Goal: Download file/media

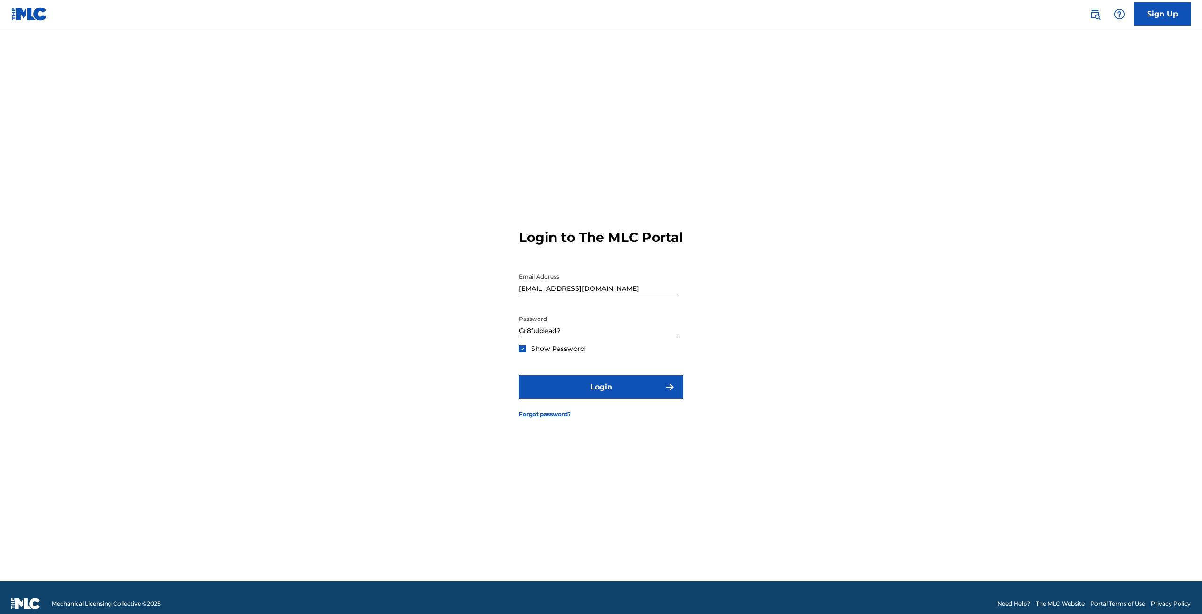
click at [595, 390] on button "Login" at bounding box center [601, 386] width 164 height 23
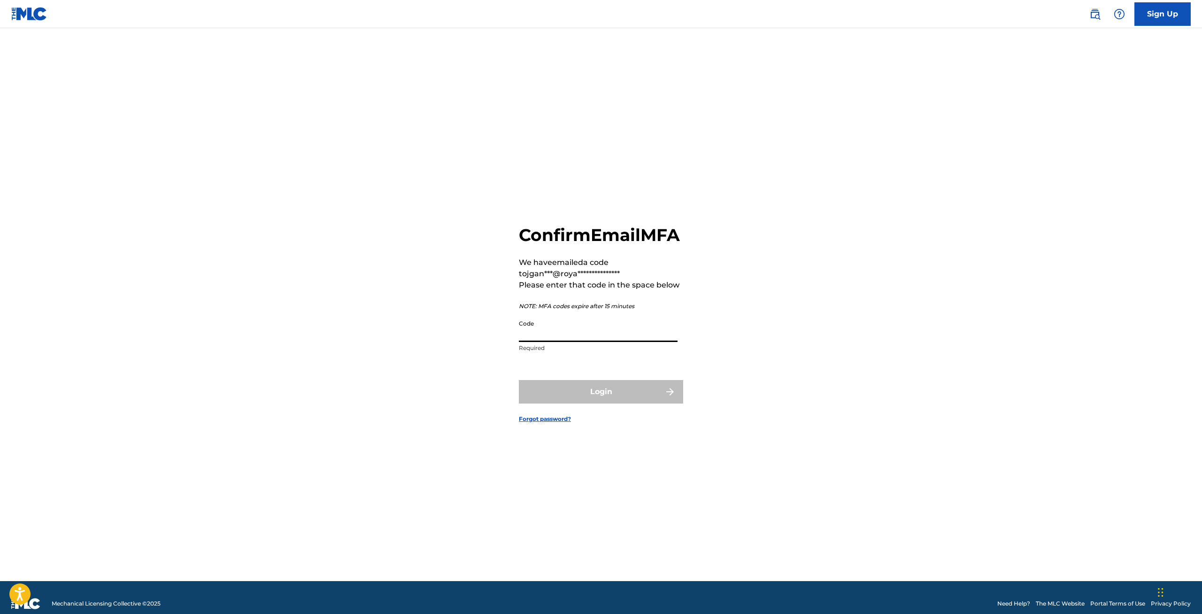
click at [549, 342] on input "Code" at bounding box center [598, 328] width 159 height 27
type input "943714"
click at [560, 400] on button "Login" at bounding box center [601, 391] width 164 height 23
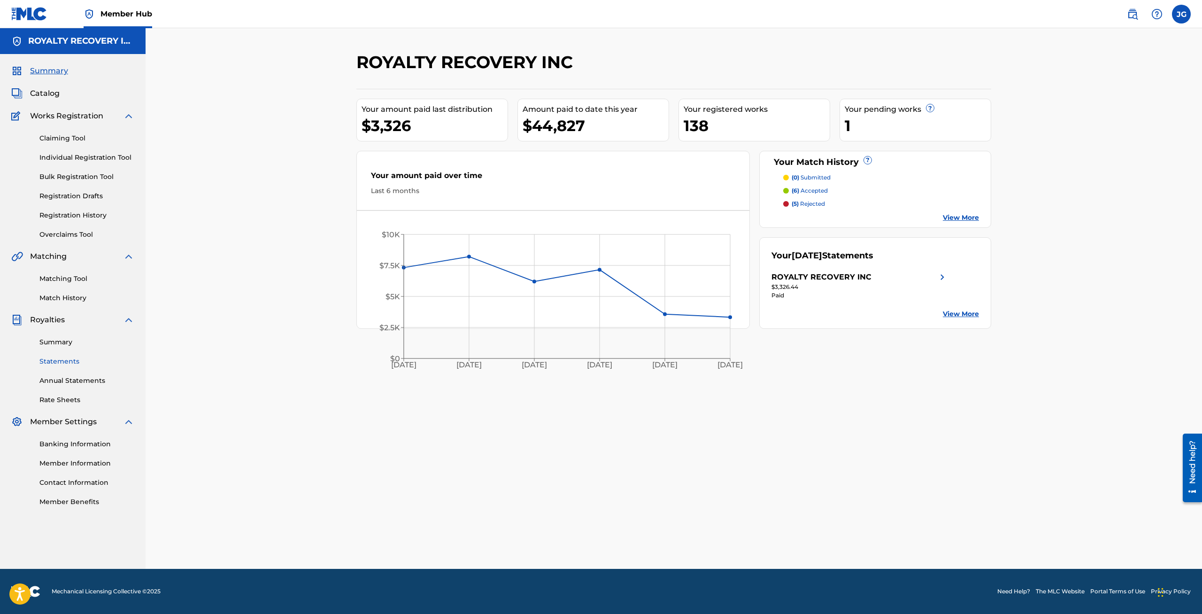
click at [62, 361] on link "Statements" at bounding box center [86, 361] width 95 height 10
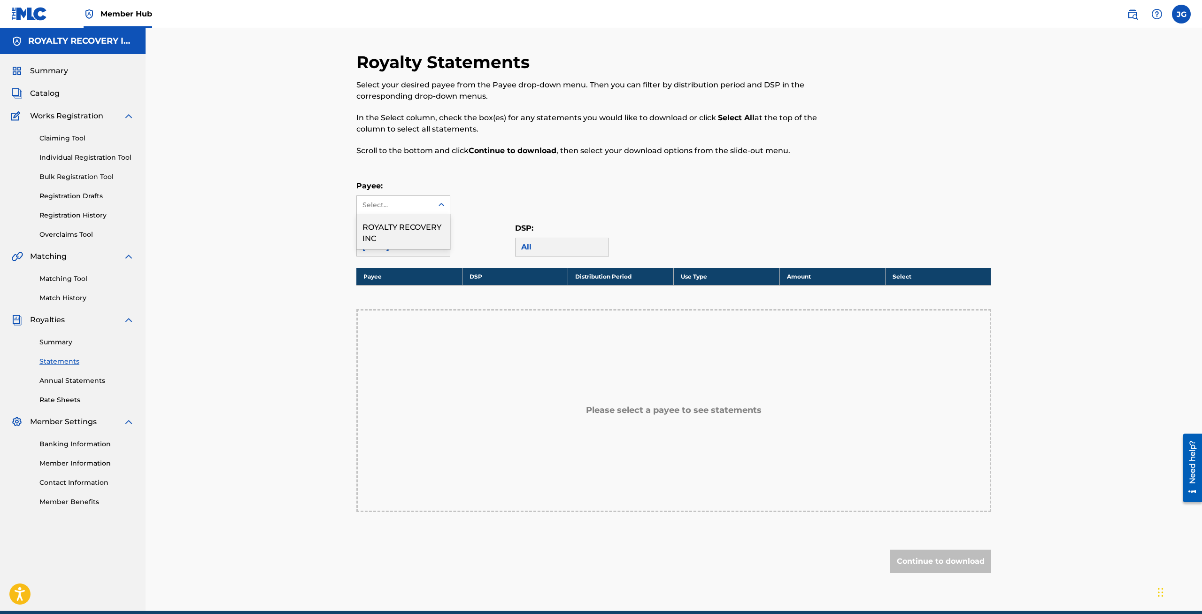
click at [407, 205] on div "Select..." at bounding box center [395, 205] width 64 height 10
click at [406, 204] on div "Select..." at bounding box center [395, 205] width 64 height 10
click at [429, 245] on div "[DATE]" at bounding box center [403, 247] width 94 height 19
click at [396, 249] on div "[DATE]" at bounding box center [403, 247] width 94 height 19
click at [419, 204] on div "Select..." at bounding box center [395, 205] width 64 height 10
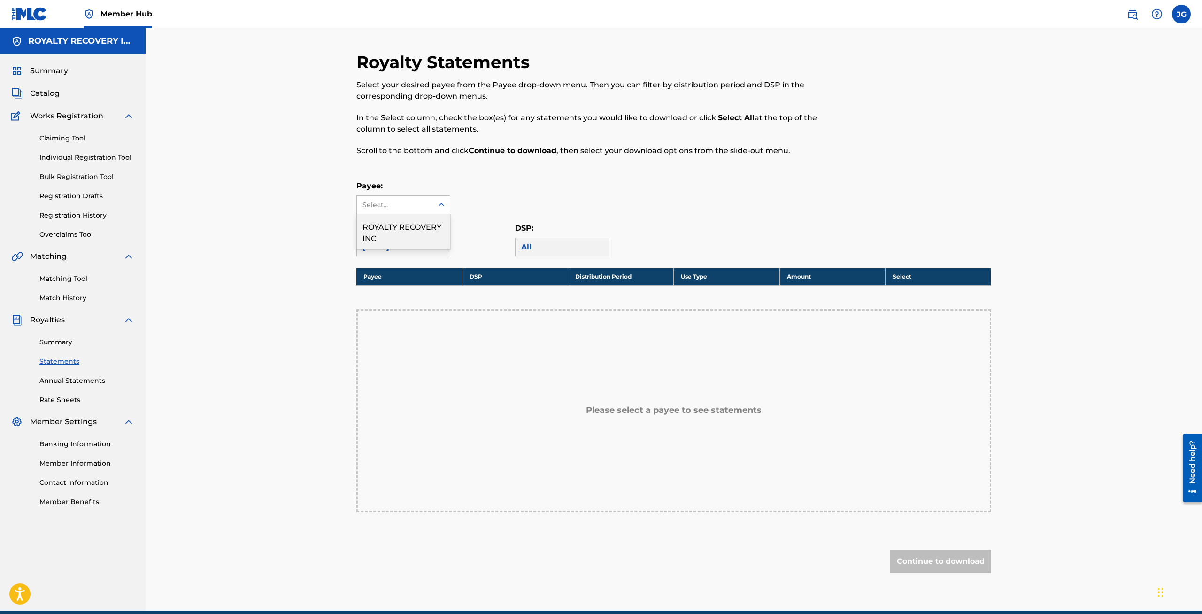
click at [411, 230] on div "ROYALTY RECOVERY INC" at bounding box center [403, 231] width 93 height 35
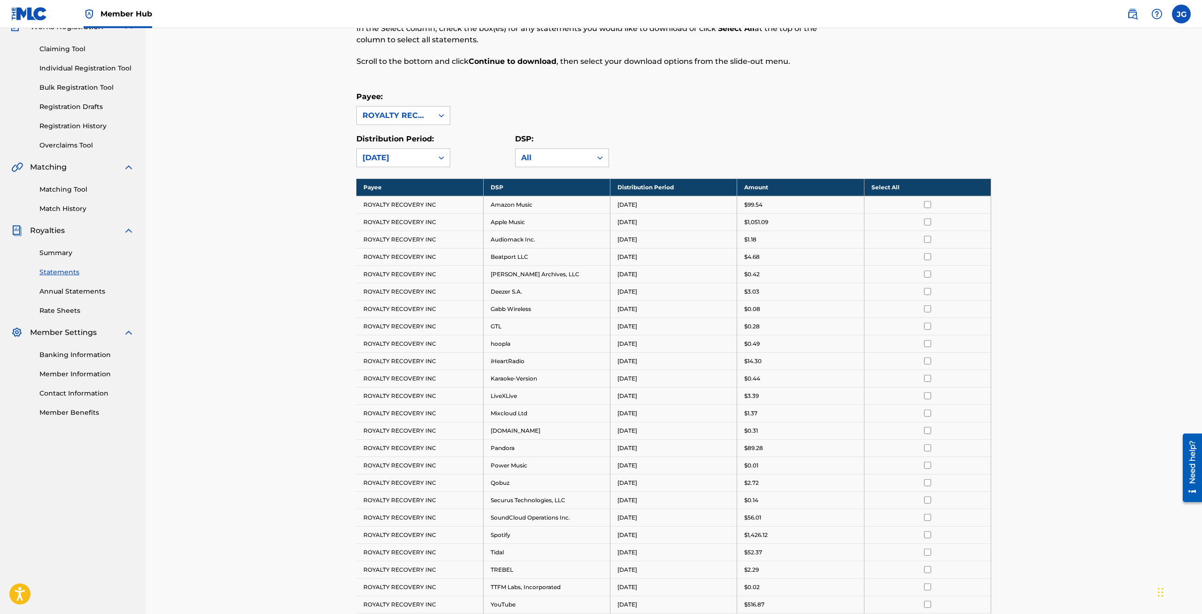
scroll to position [147, 0]
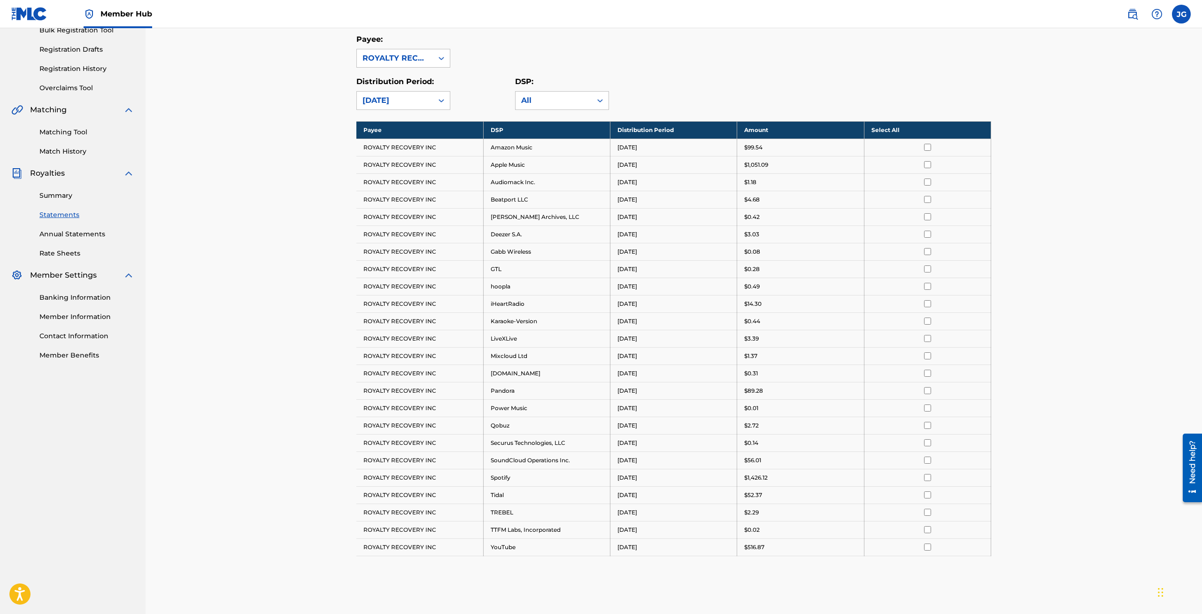
click at [887, 129] on th "Select All" at bounding box center [927, 129] width 127 height 17
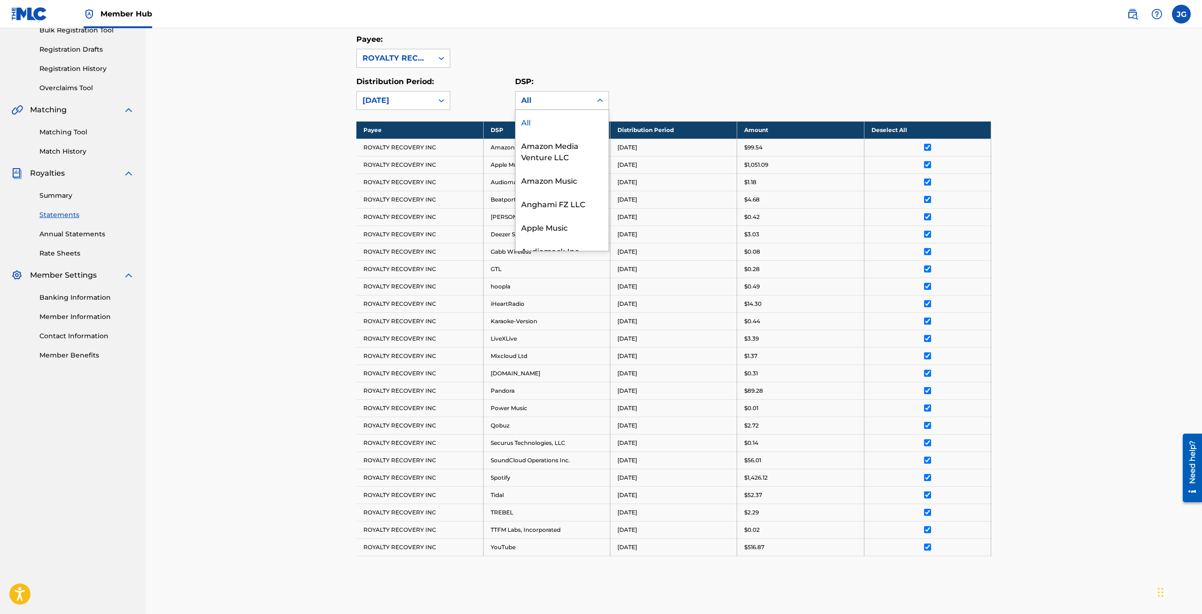
click at [527, 101] on div "All" at bounding box center [553, 100] width 65 height 11
click at [417, 96] on div "[DATE]" at bounding box center [395, 100] width 65 height 11
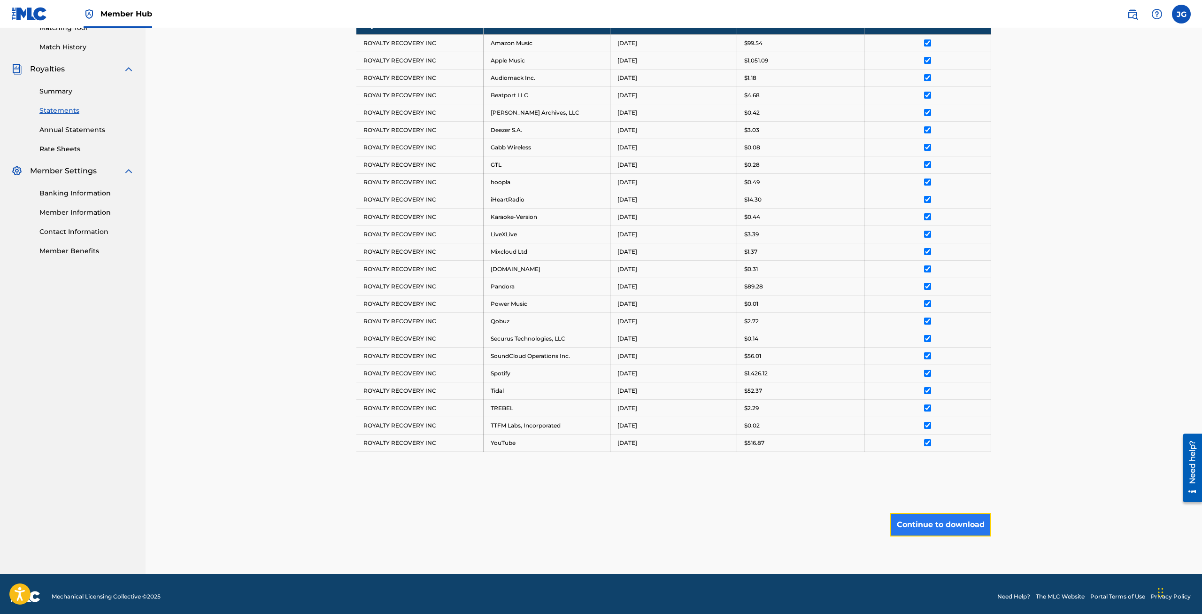
click at [951, 520] on button "Continue to download" at bounding box center [940, 524] width 101 height 23
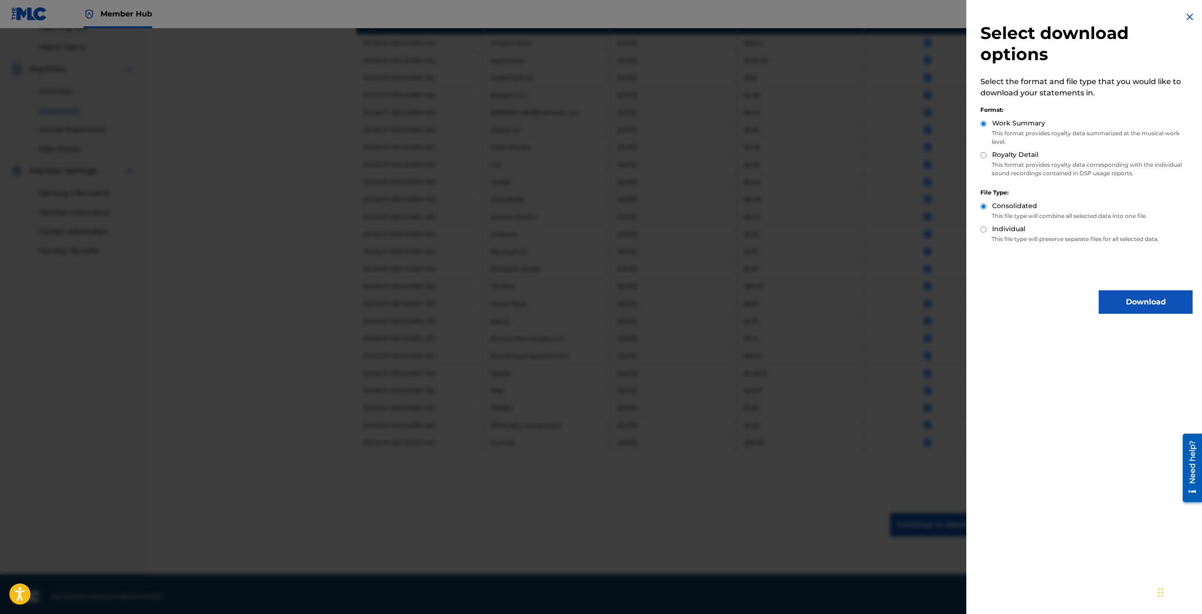
click at [983, 154] on input "Royalty Detail" at bounding box center [984, 155] width 6 height 6
radio input "true"
click at [1144, 304] on button "Download" at bounding box center [1146, 301] width 94 height 23
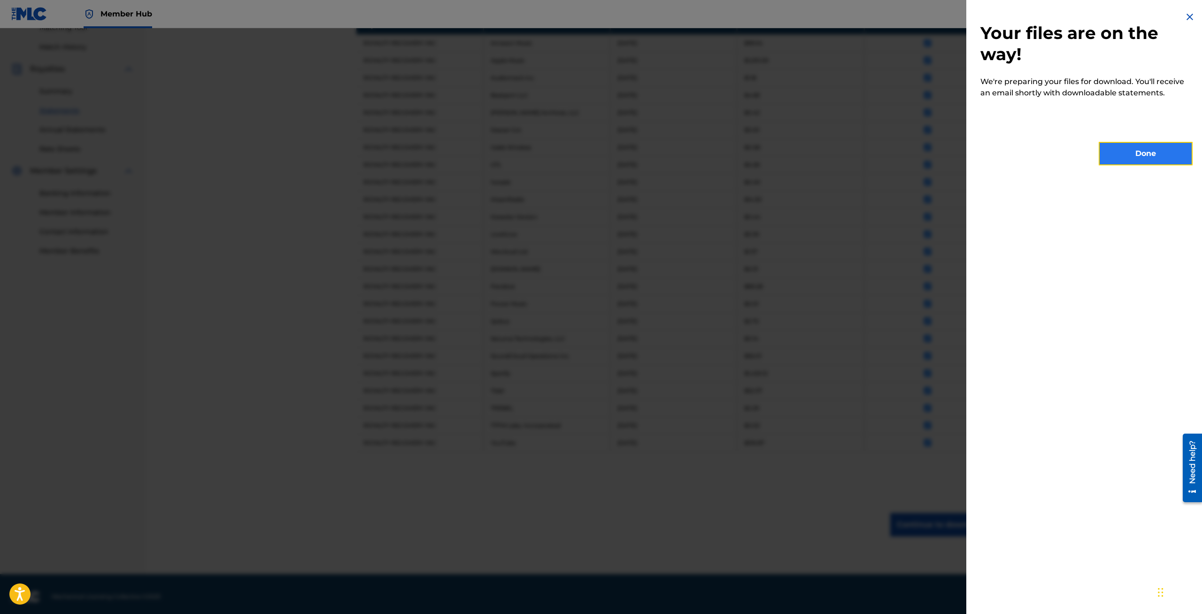
click at [1143, 153] on button "Done" at bounding box center [1146, 153] width 94 height 23
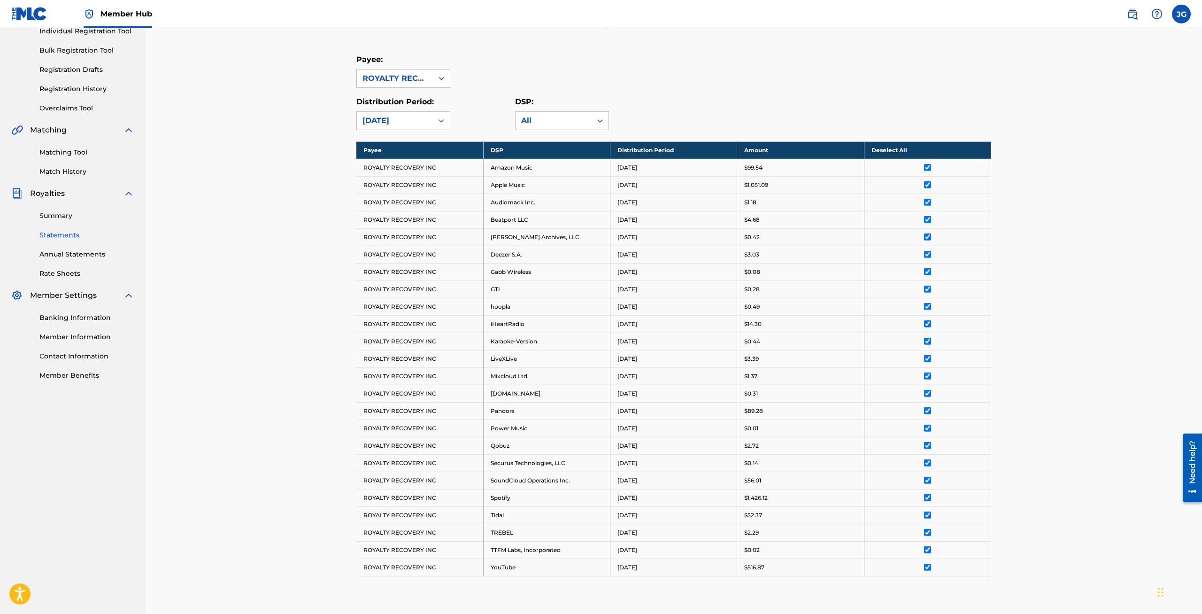
scroll to position [104, 0]
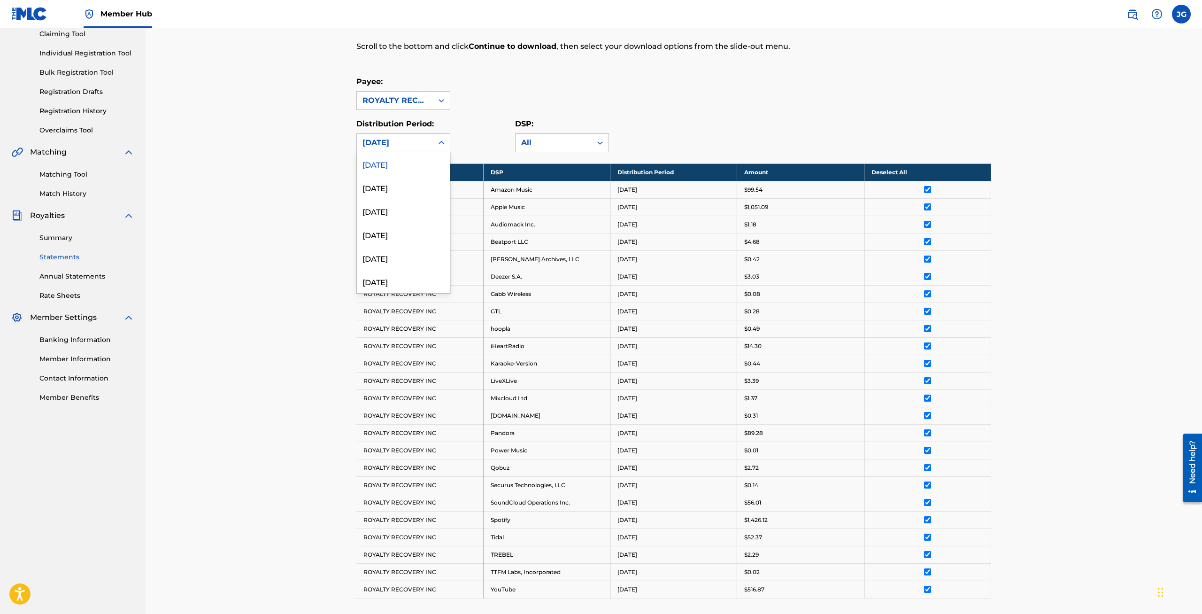
click at [405, 144] on div "[DATE]" at bounding box center [395, 142] width 65 height 11
click at [407, 189] on div "[DATE]" at bounding box center [403, 187] width 93 height 23
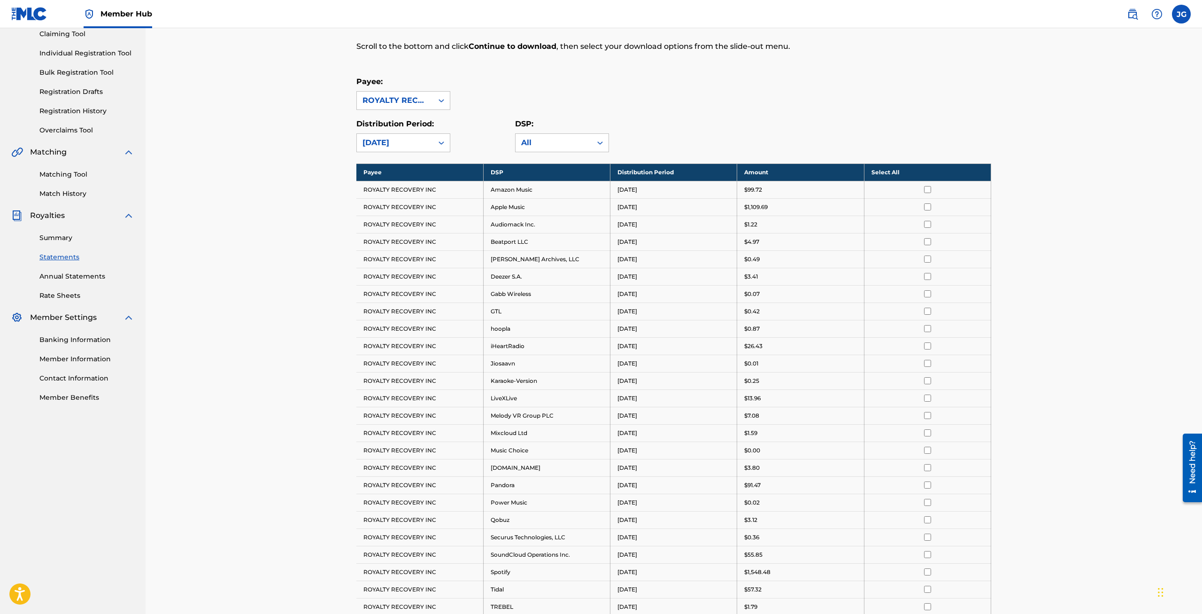
click at [898, 174] on th "Select All" at bounding box center [927, 171] width 127 height 17
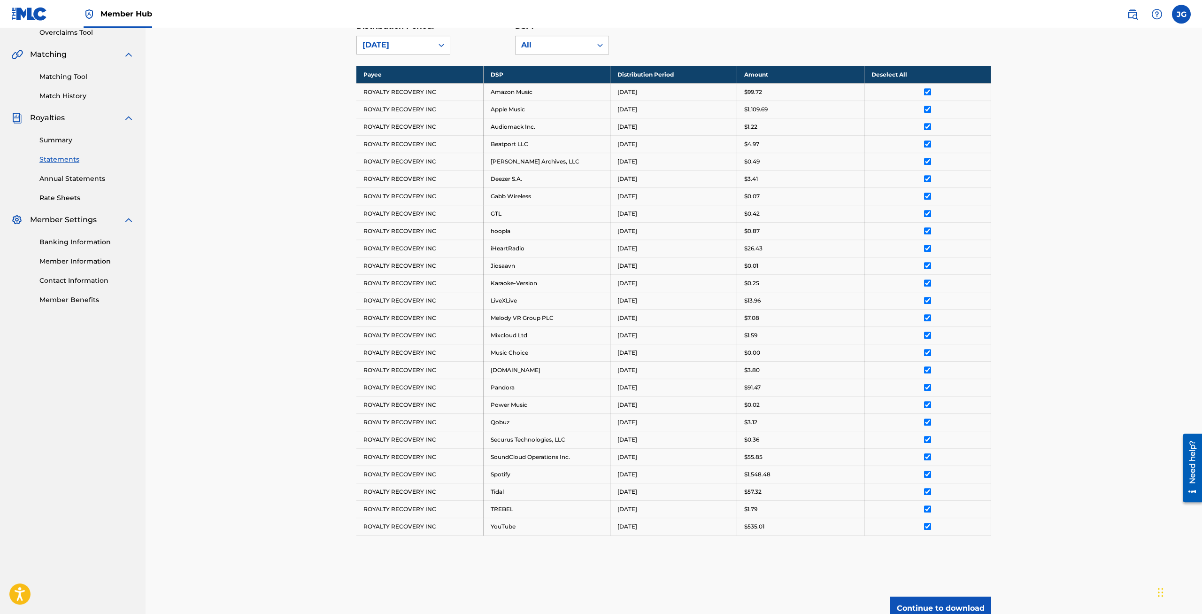
scroll to position [285, 0]
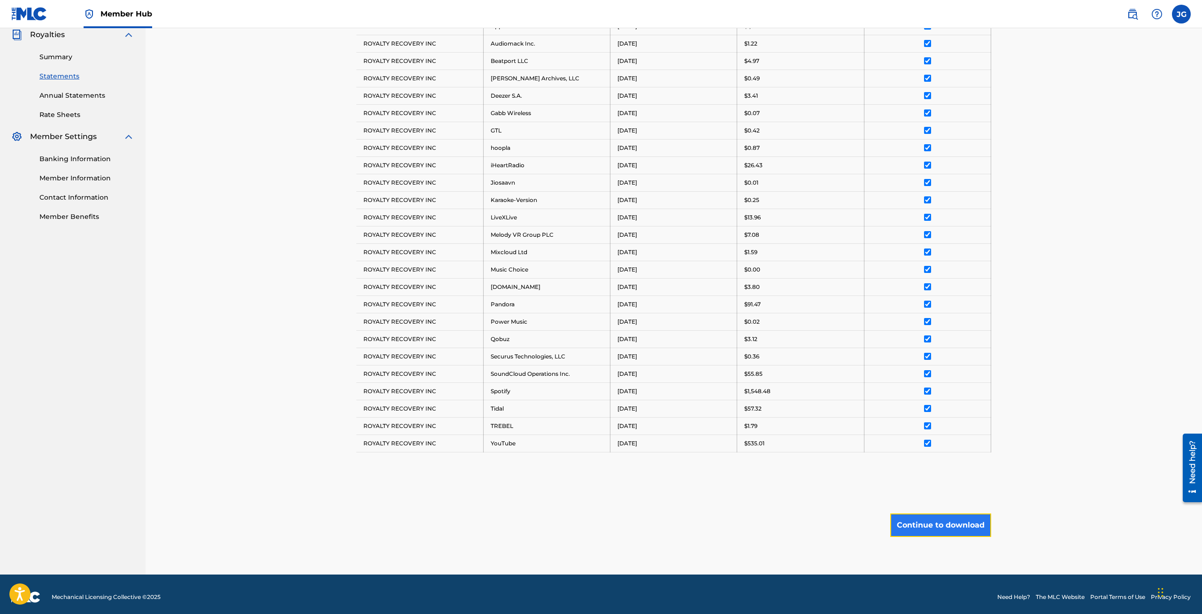
click at [959, 528] on button "Continue to download" at bounding box center [940, 524] width 101 height 23
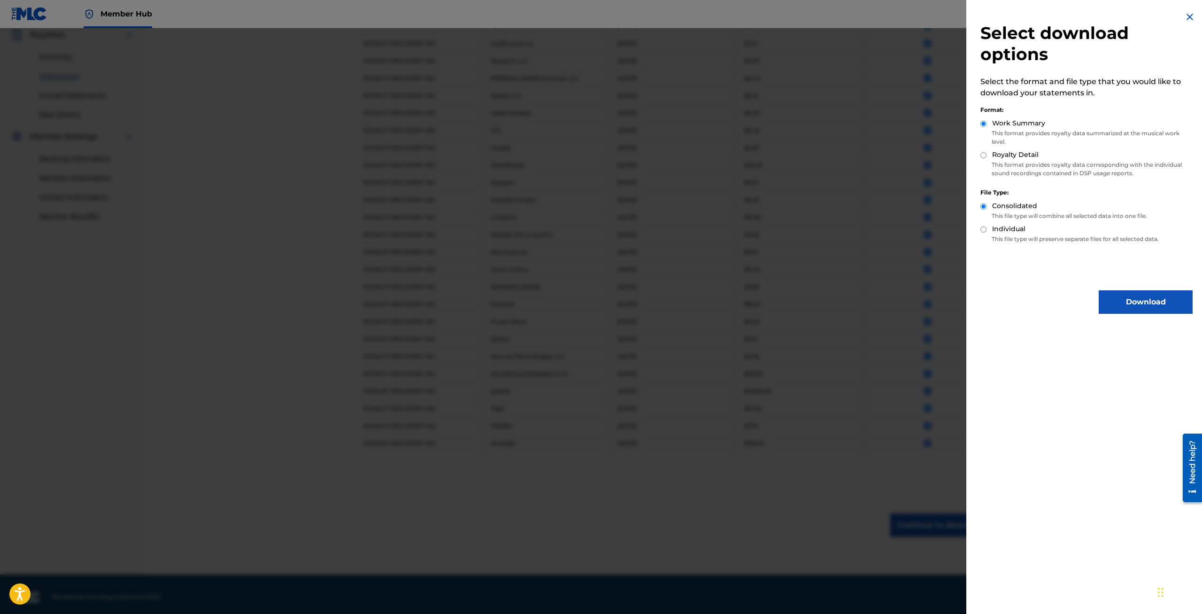
click at [984, 159] on div "Royalty Detail" at bounding box center [1087, 155] width 212 height 11
click at [986, 156] on input "Royalty Detail" at bounding box center [984, 155] width 6 height 6
radio input "true"
click at [1140, 308] on button "Download" at bounding box center [1146, 301] width 94 height 23
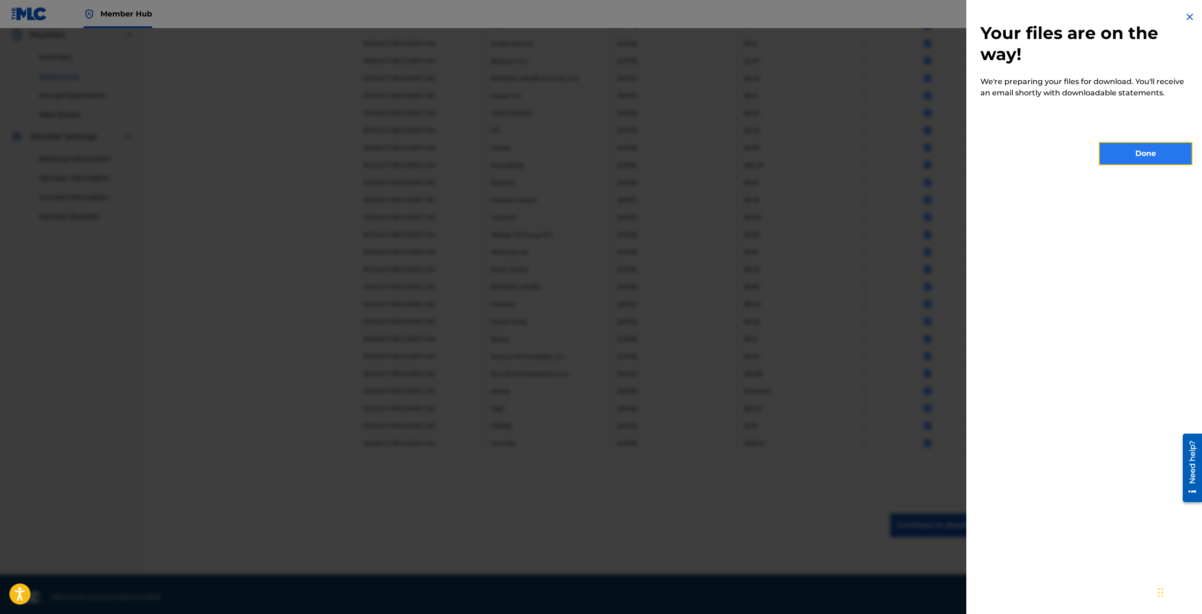
click at [1153, 158] on button "Done" at bounding box center [1146, 153] width 94 height 23
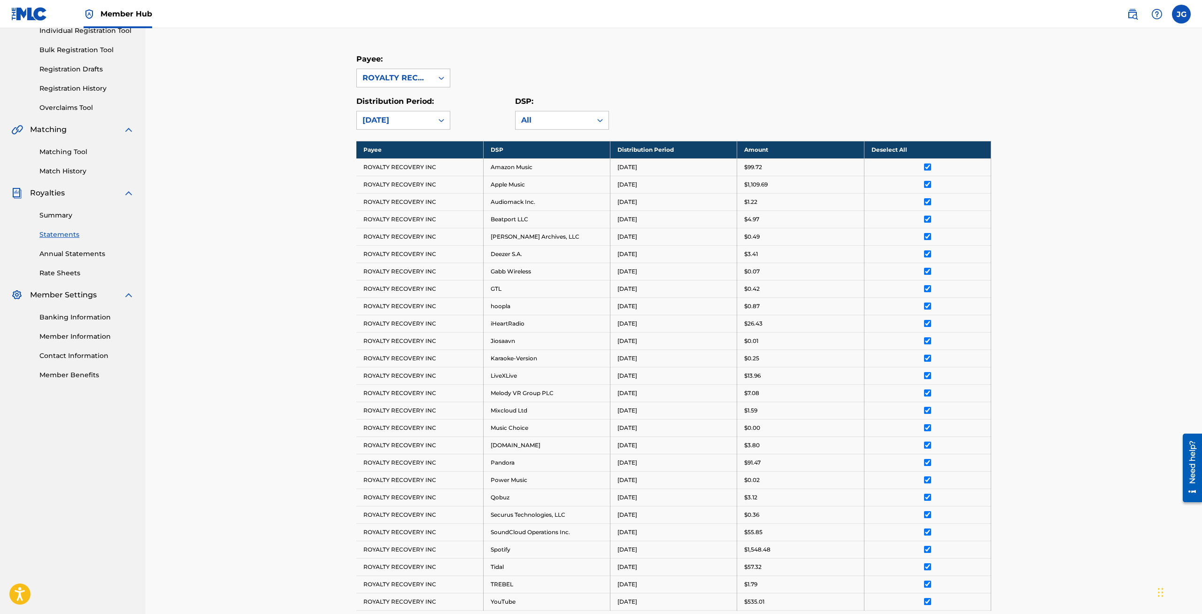
scroll to position [90, 0]
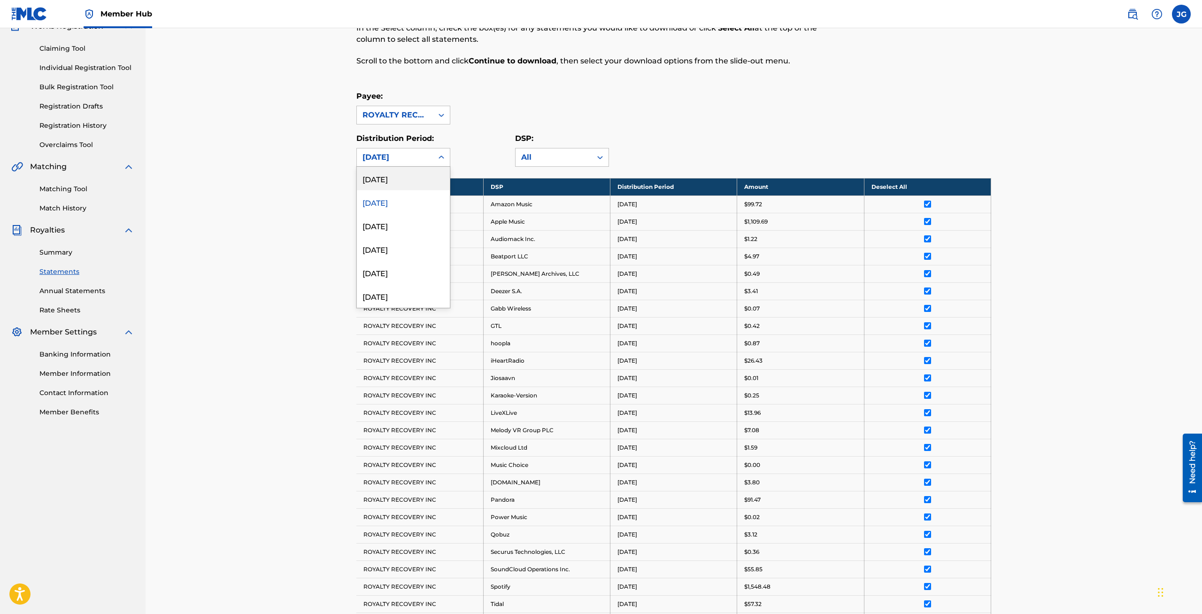
click at [410, 161] on div "[DATE]" at bounding box center [395, 157] width 65 height 11
click at [401, 225] on div "[DATE]" at bounding box center [403, 225] width 93 height 23
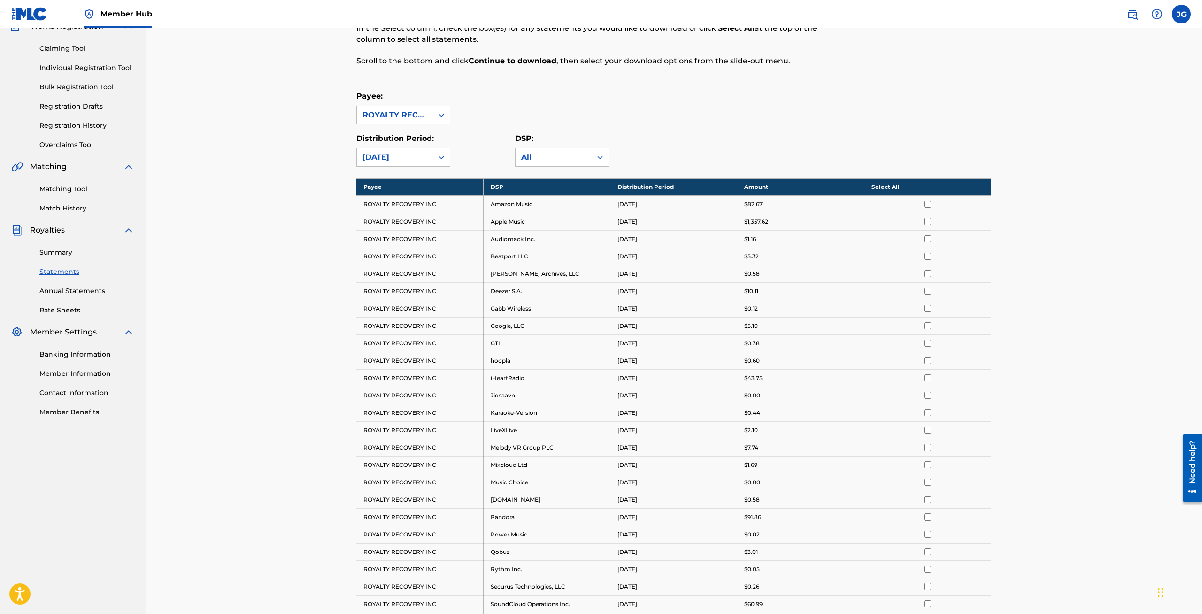
click at [893, 186] on th "Select All" at bounding box center [927, 186] width 127 height 17
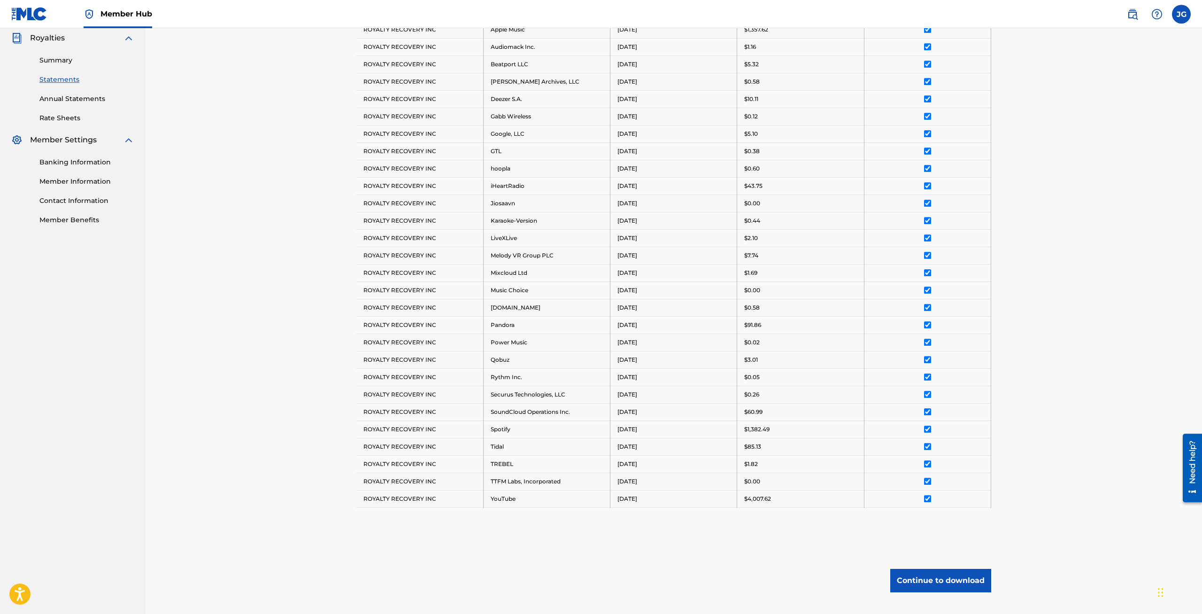
scroll to position [285, 0]
click at [952, 569] on button "Continue to download" at bounding box center [940, 576] width 101 height 23
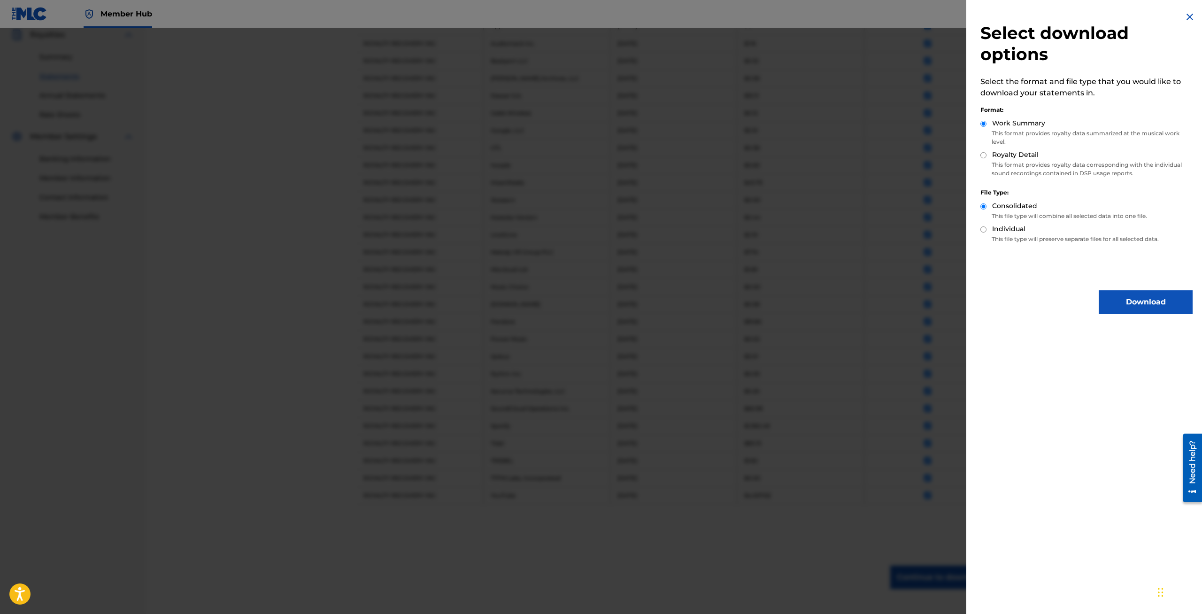
click at [998, 155] on label "Royalty Detail" at bounding box center [1015, 155] width 46 height 10
click at [987, 155] on input "Royalty Detail" at bounding box center [984, 155] width 6 height 6
radio input "true"
click at [1113, 303] on button "Download" at bounding box center [1146, 301] width 94 height 23
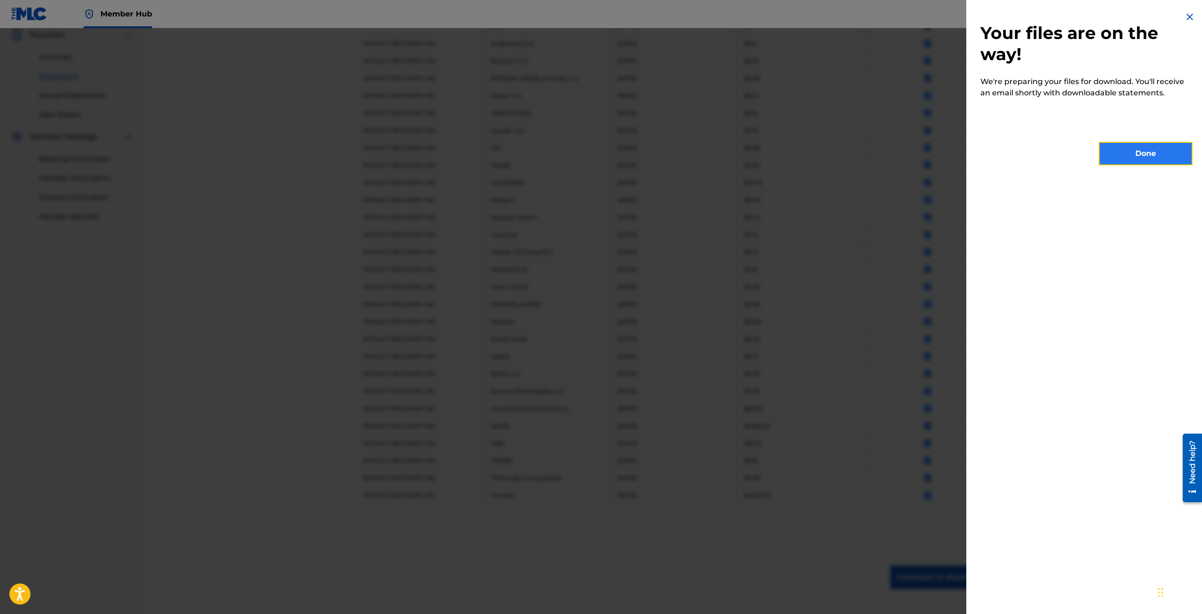
click at [1120, 153] on button "Done" at bounding box center [1146, 153] width 94 height 23
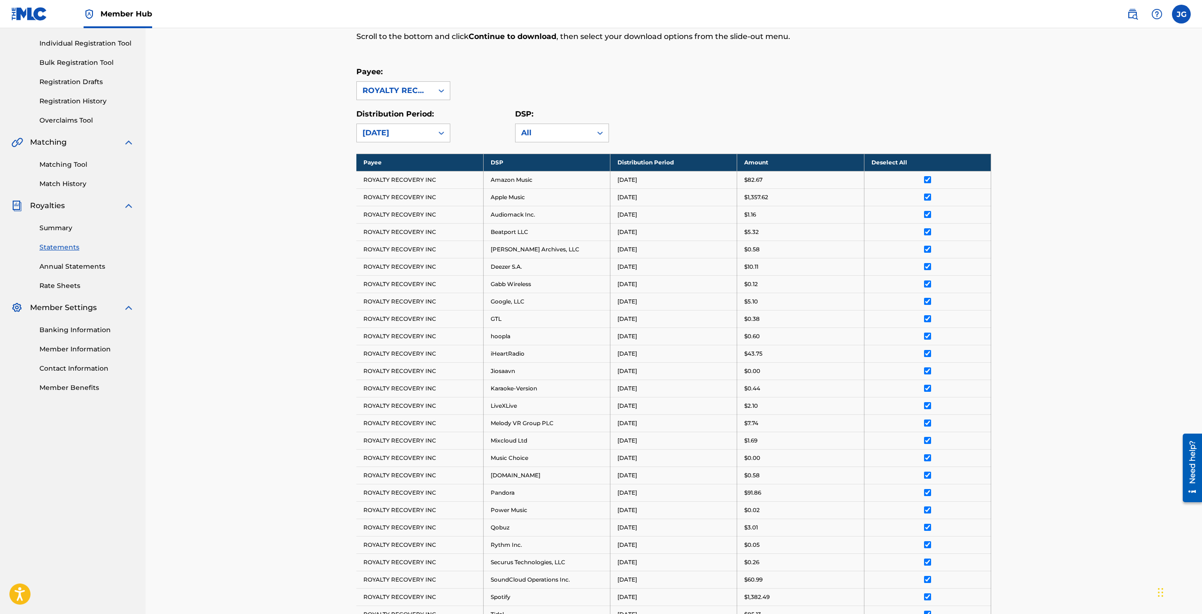
scroll to position [90, 0]
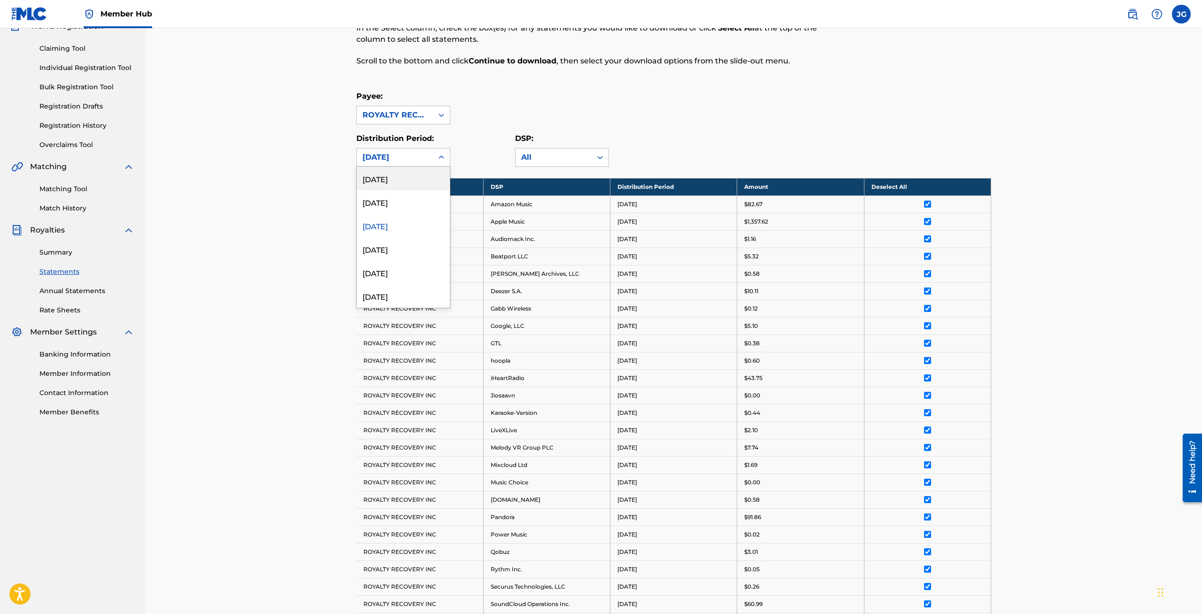
click at [408, 161] on div "[DATE]" at bounding box center [395, 157] width 65 height 11
click at [408, 254] on div "[DATE]" at bounding box center [403, 248] width 93 height 23
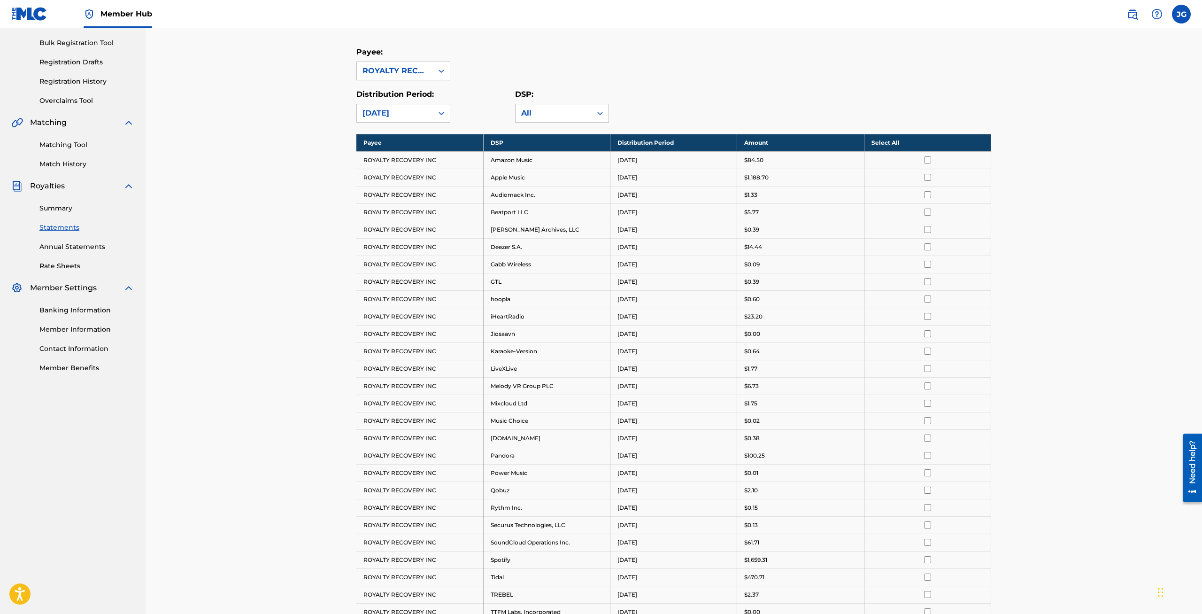
scroll to position [139, 0]
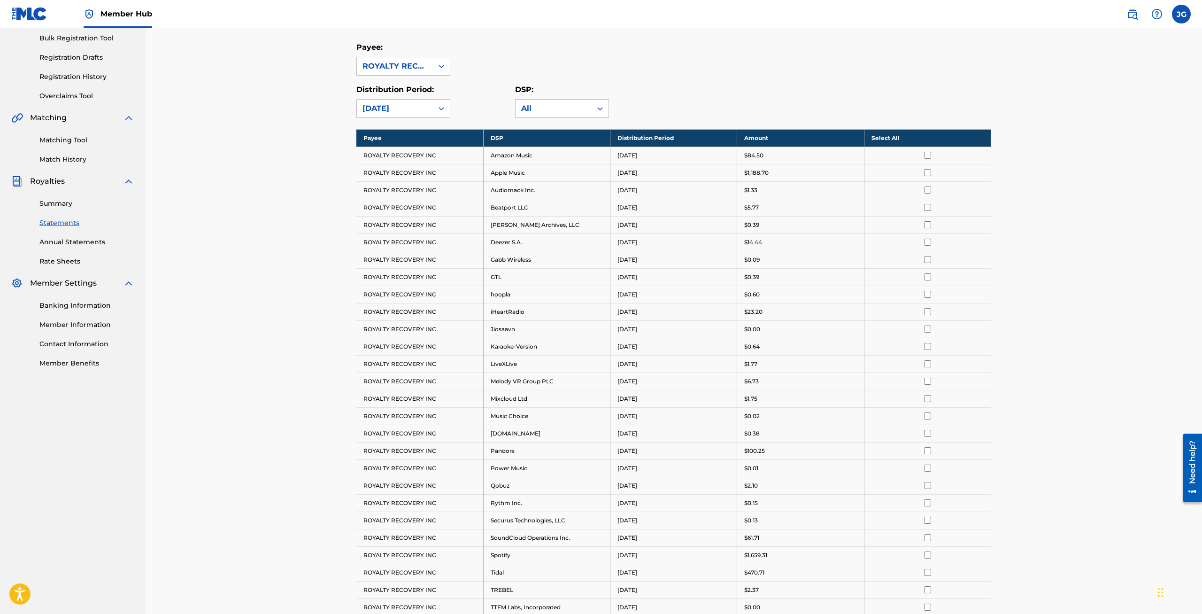
click at [885, 135] on th "Select All" at bounding box center [927, 137] width 127 height 17
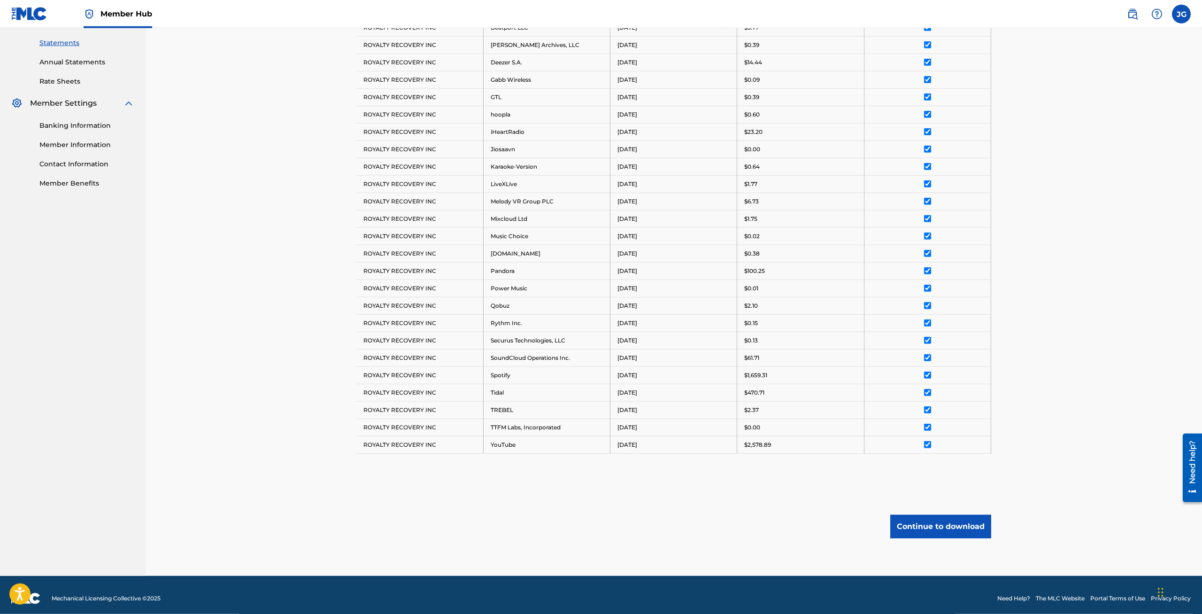
scroll to position [319, 0]
click at [951, 516] on button "Continue to download" at bounding box center [940, 525] width 101 height 23
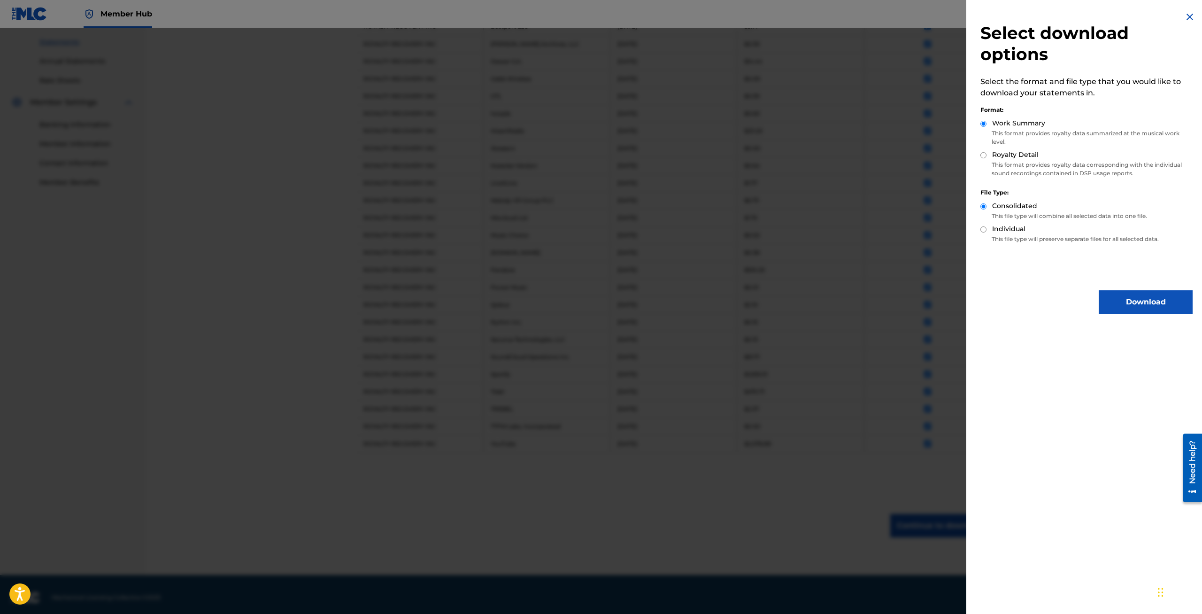
click at [986, 151] on div "Royalty Detail" at bounding box center [1087, 155] width 212 height 11
click at [987, 156] on div "Royalty Detail" at bounding box center [1087, 155] width 212 height 11
click at [986, 156] on input "Royalty Detail" at bounding box center [984, 155] width 6 height 6
radio input "true"
click at [1140, 304] on button "Download" at bounding box center [1146, 301] width 94 height 23
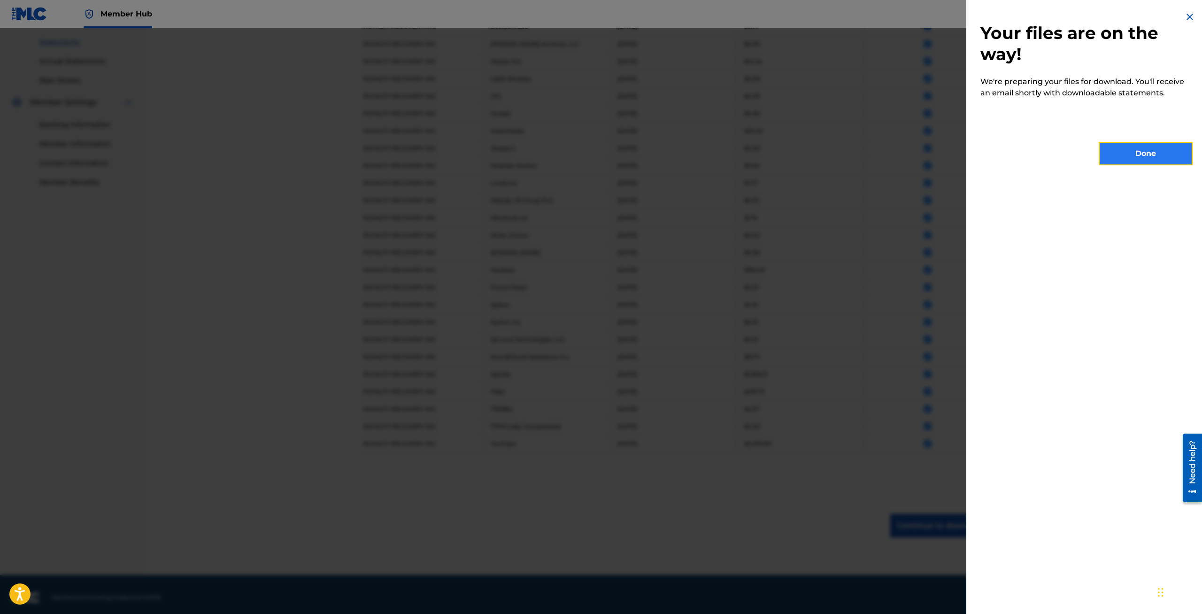
click at [1118, 146] on button "Done" at bounding box center [1146, 153] width 94 height 23
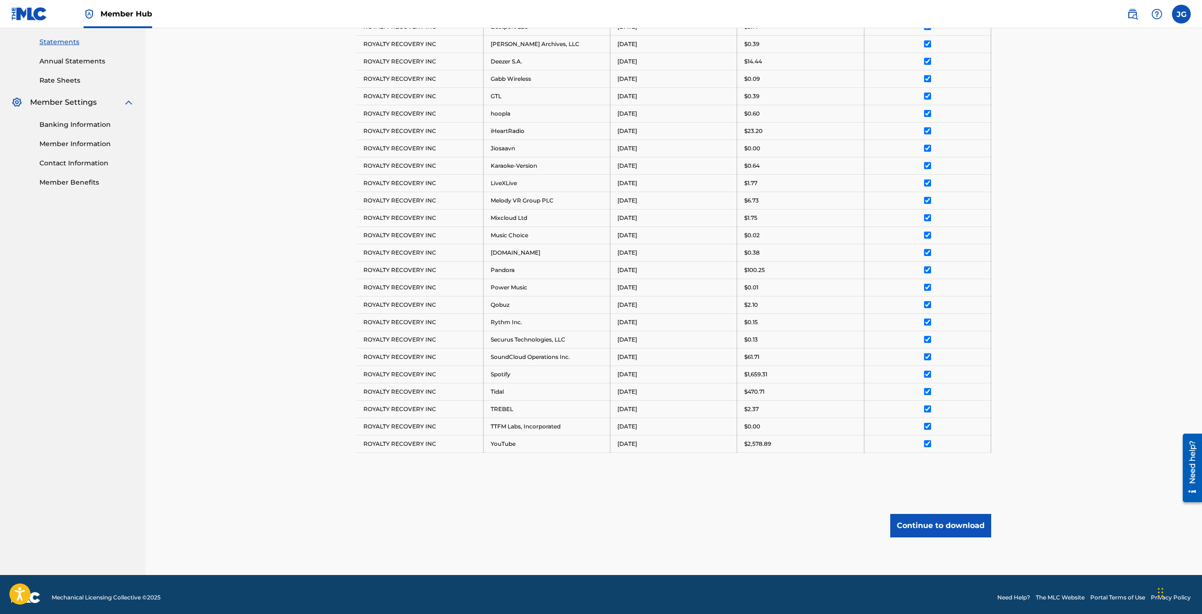
scroll to position [124, 0]
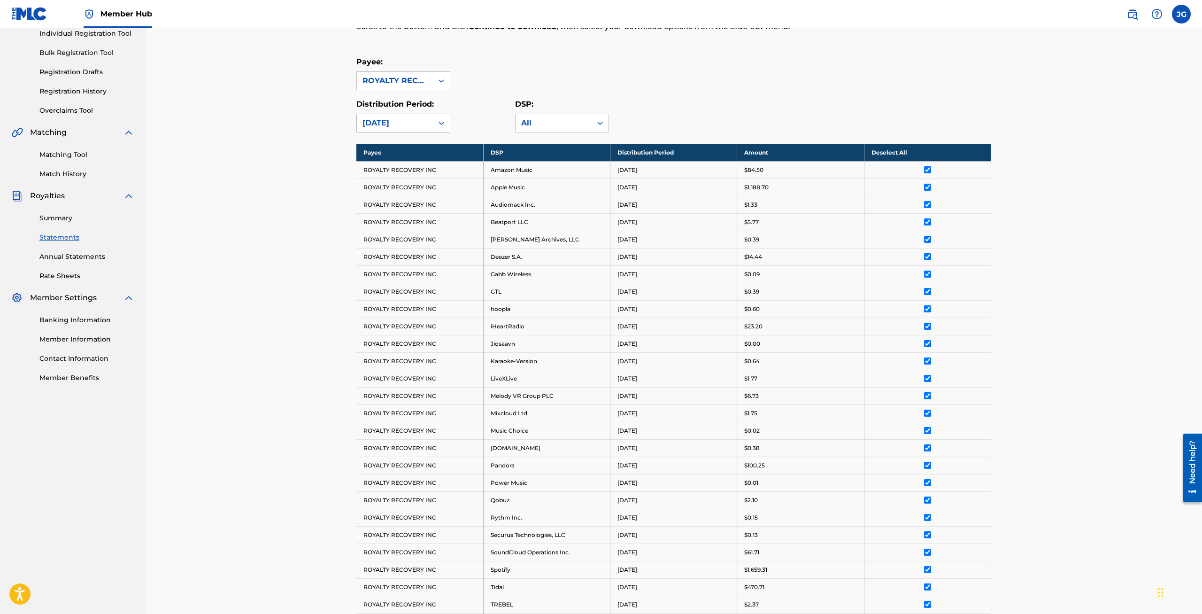
click at [392, 123] on div "[DATE]" at bounding box center [395, 122] width 65 height 11
click at [392, 236] on div "[DATE]" at bounding box center [403, 237] width 93 height 23
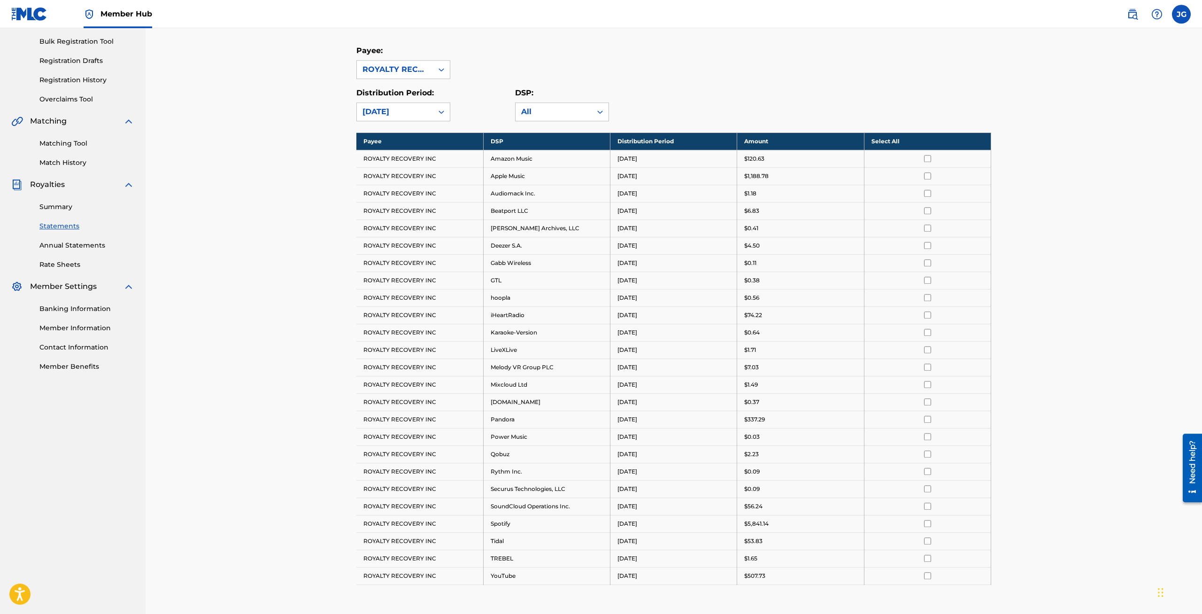
scroll to position [121, 0]
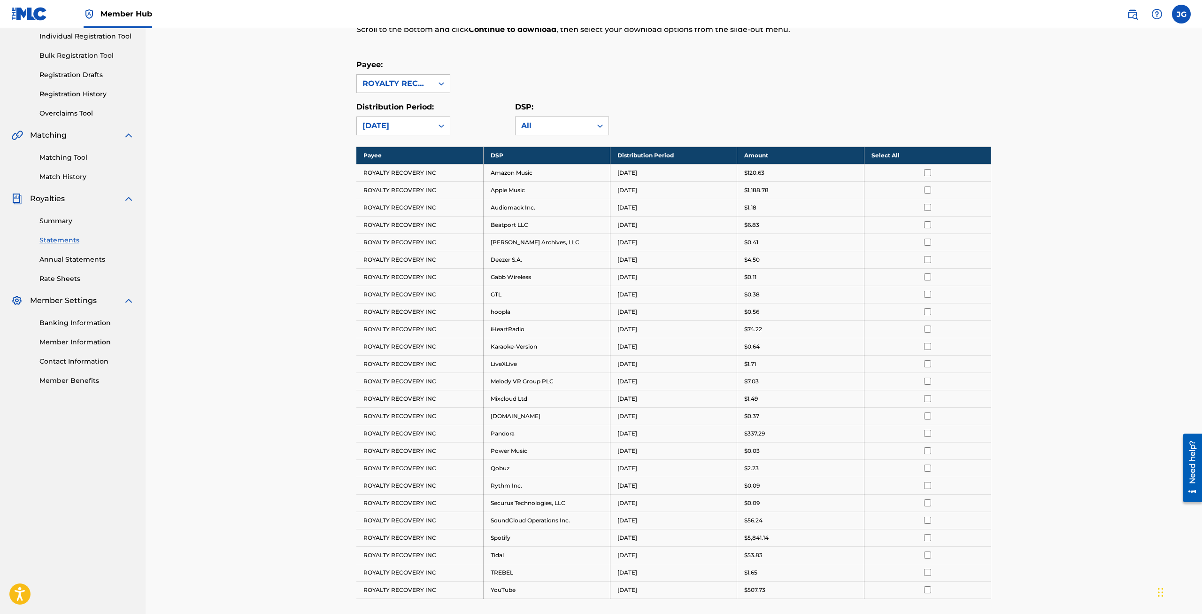
click at [868, 157] on th "Select All" at bounding box center [927, 155] width 127 height 17
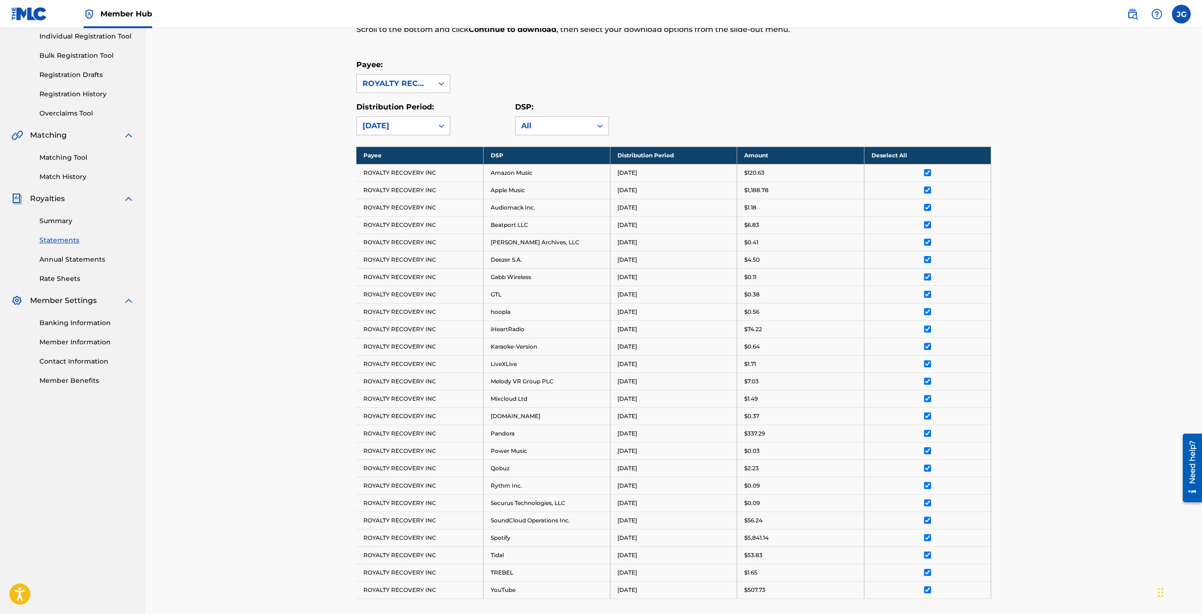
scroll to position [268, 0]
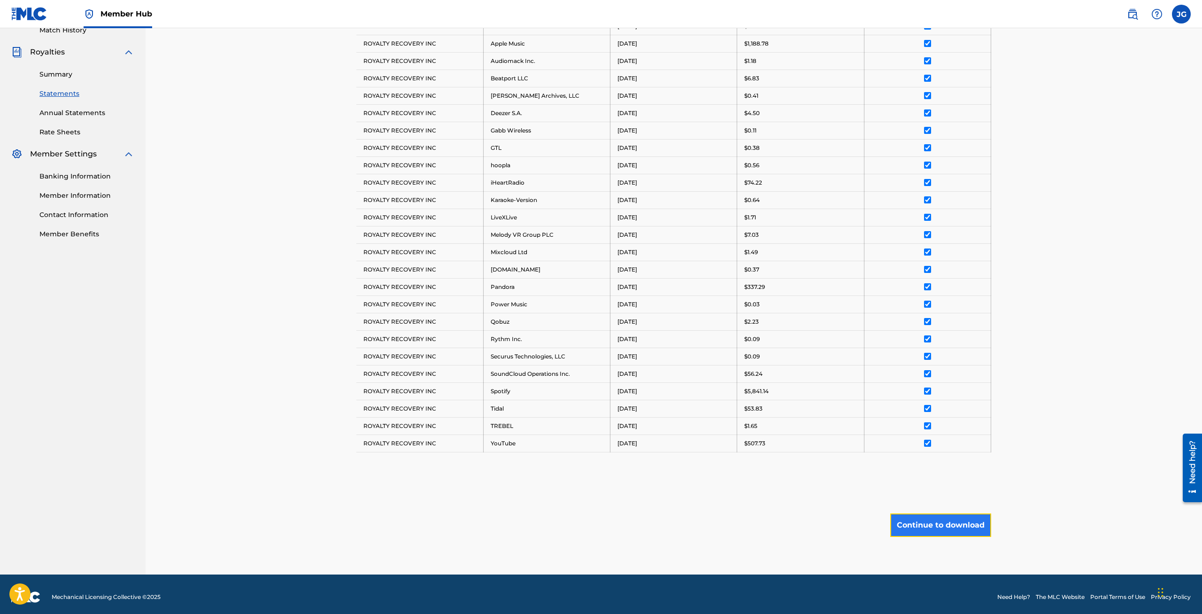
click at [954, 519] on button "Continue to download" at bounding box center [940, 524] width 101 height 23
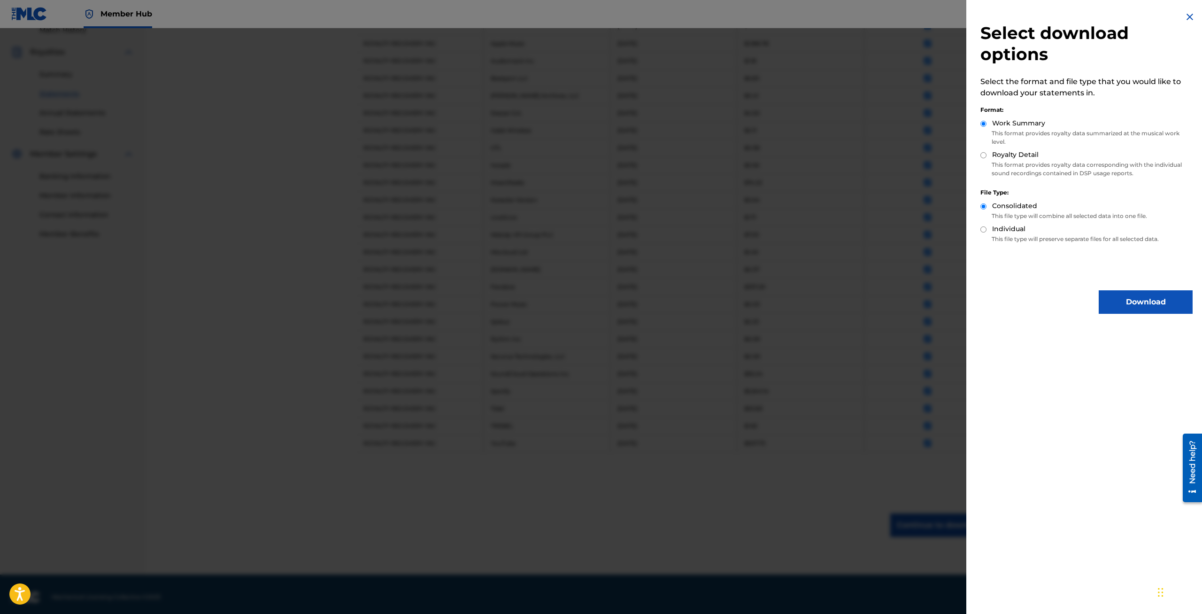
click at [987, 155] on div "Royalty Detail" at bounding box center [1087, 155] width 212 height 11
click at [982, 155] on input "Royalty Detail" at bounding box center [984, 155] width 6 height 6
radio input "true"
click at [1133, 299] on button "Download" at bounding box center [1146, 301] width 94 height 23
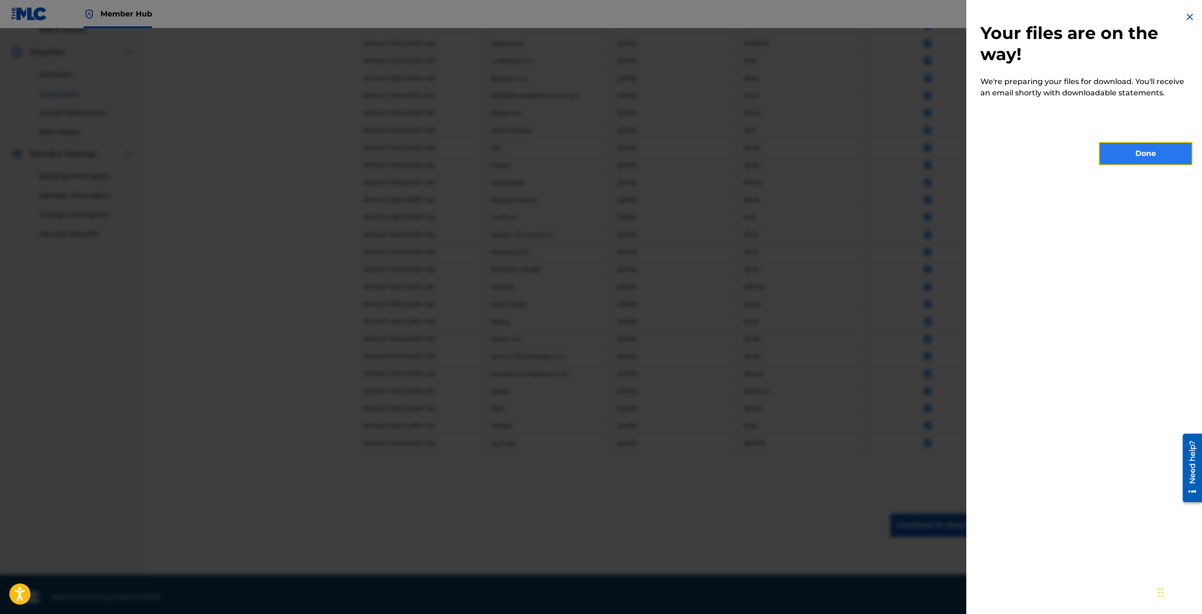
click at [1149, 150] on button "Done" at bounding box center [1146, 153] width 94 height 23
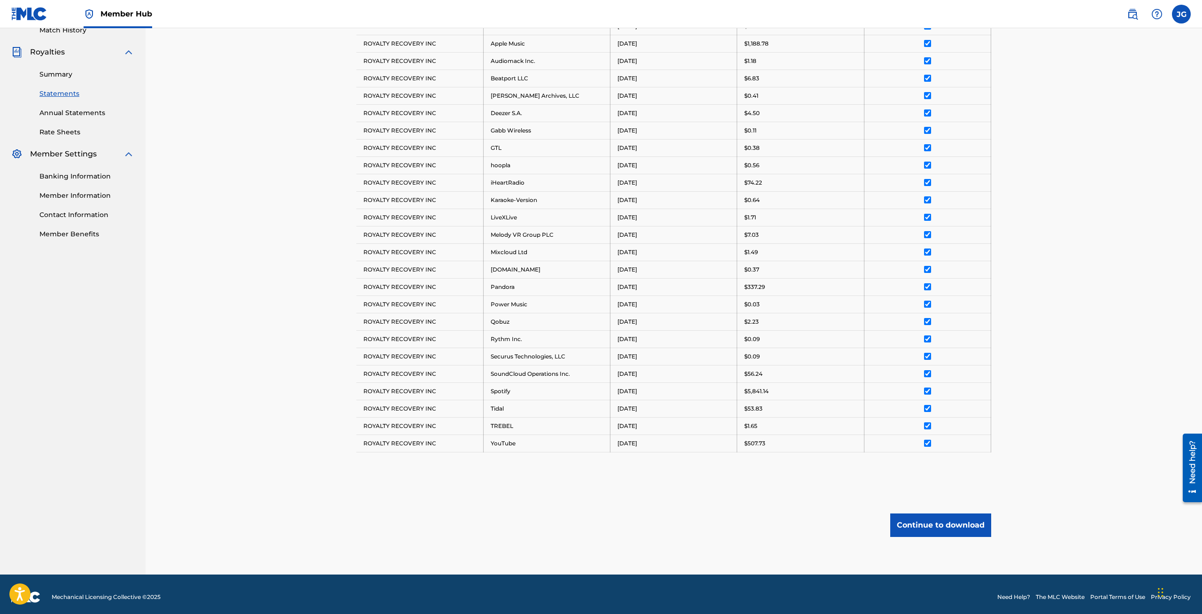
scroll to position [72, 0]
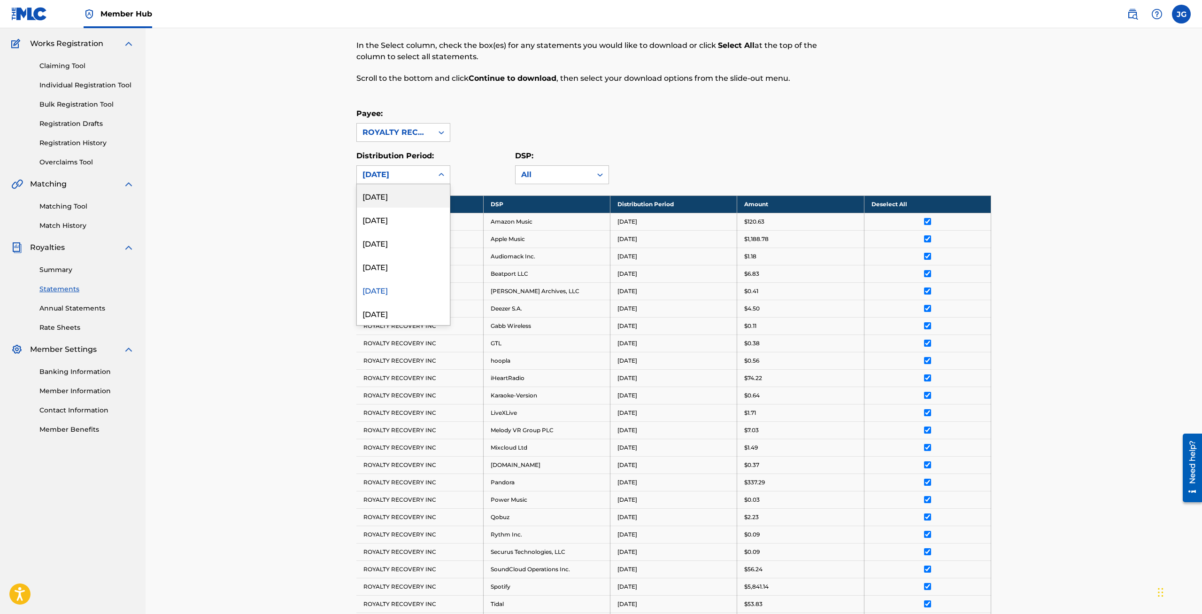
click at [406, 174] on div "[DATE]" at bounding box center [395, 174] width 65 height 11
click at [402, 313] on div "[DATE]" at bounding box center [403, 313] width 93 height 23
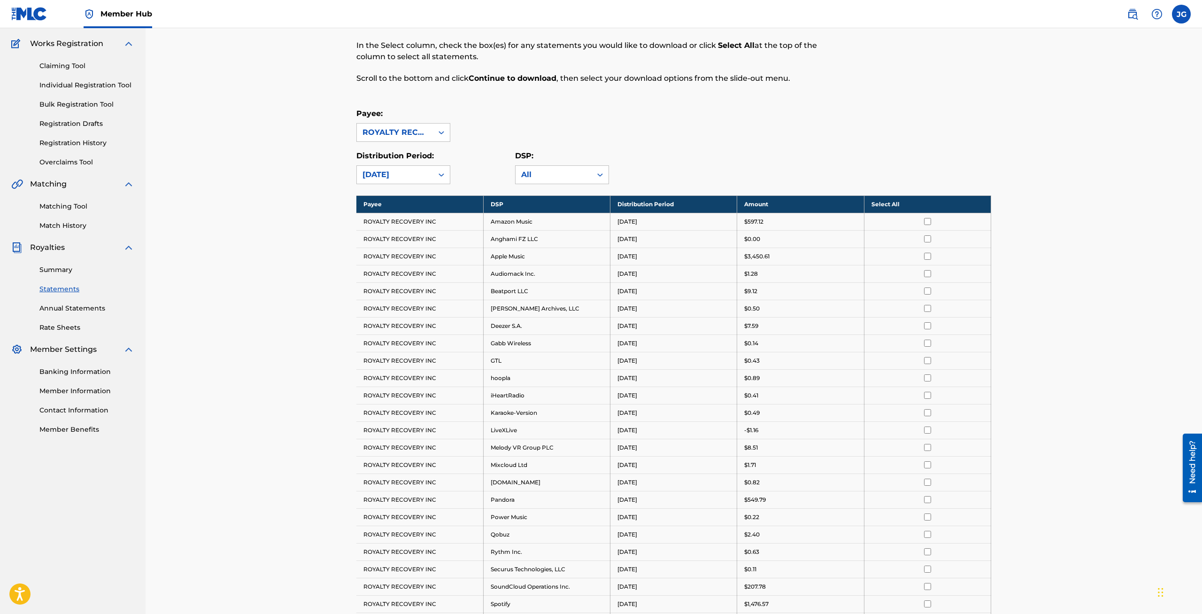
click at [904, 205] on th "Select All" at bounding box center [927, 203] width 127 height 17
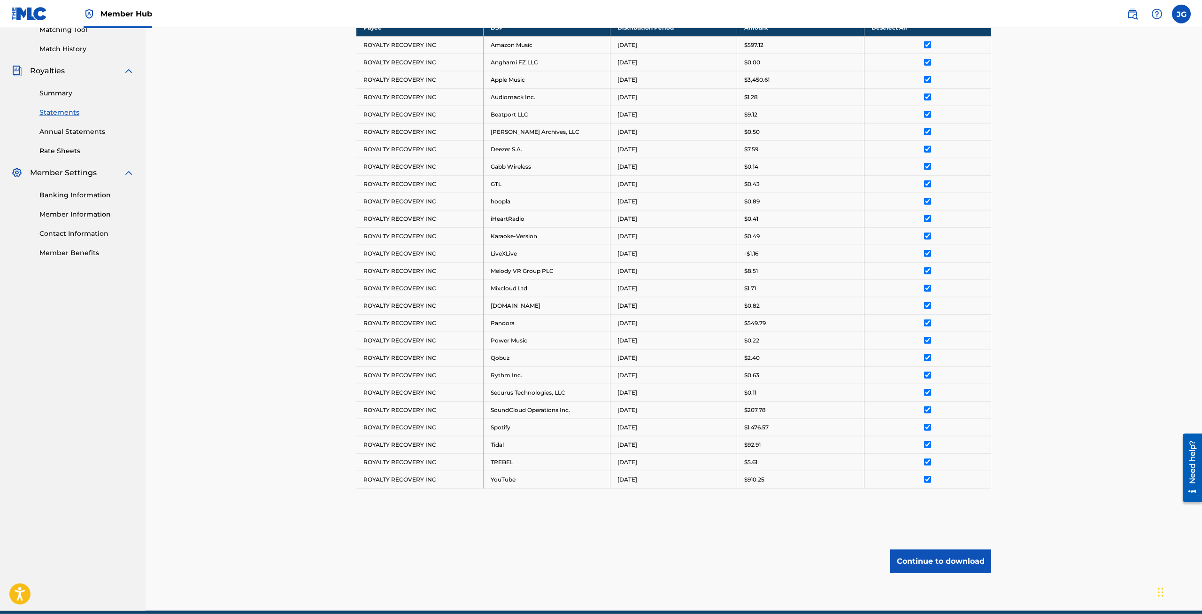
scroll to position [268, 0]
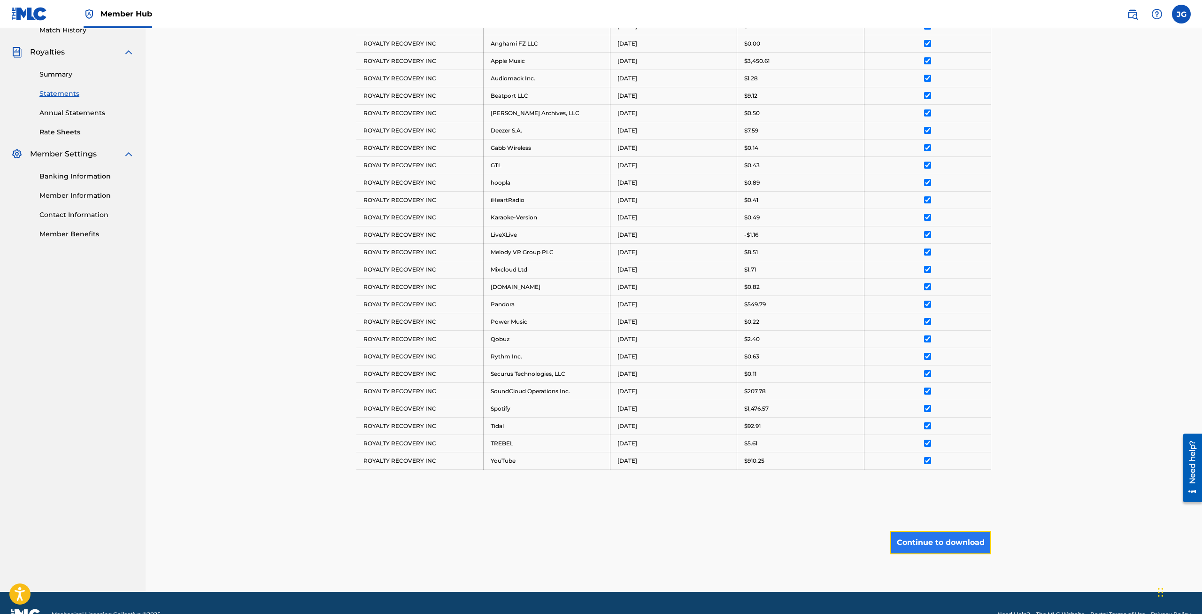
click at [961, 538] on button "Continue to download" at bounding box center [940, 542] width 101 height 23
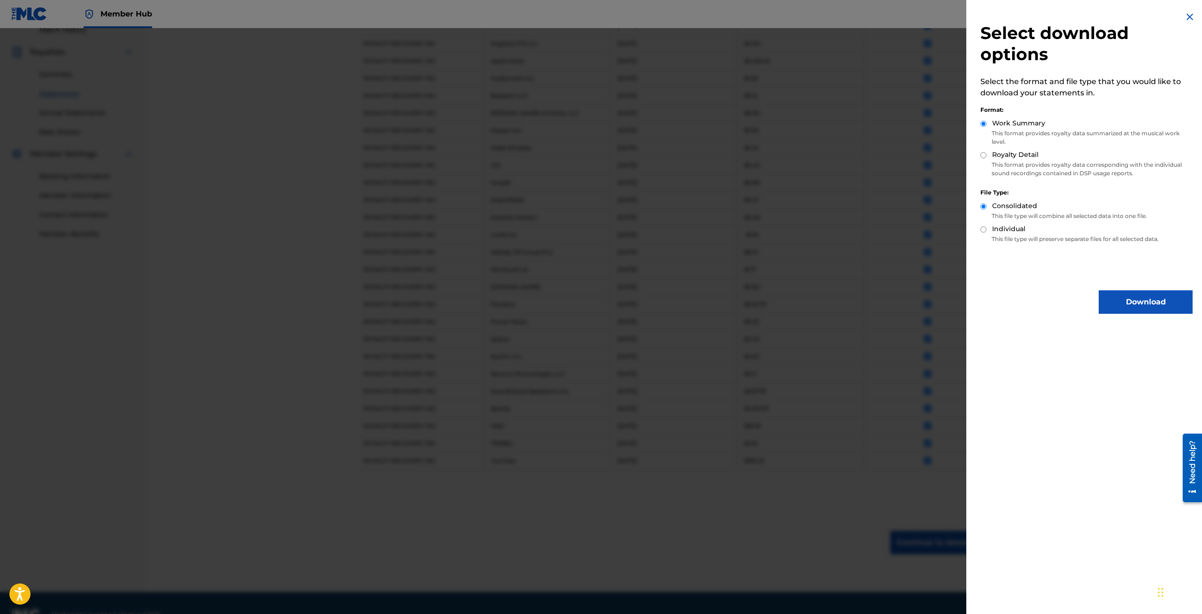
click at [983, 155] on input "Royalty Detail" at bounding box center [984, 155] width 6 height 6
radio input "true"
click at [1132, 300] on button "Download" at bounding box center [1146, 301] width 94 height 23
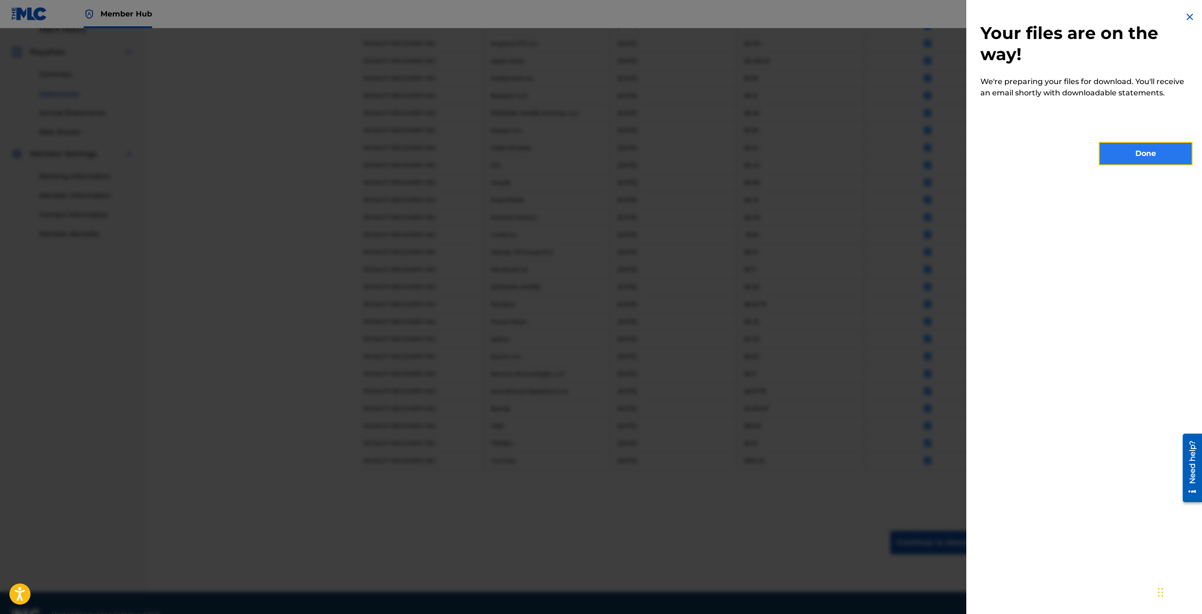
click at [1131, 156] on button "Done" at bounding box center [1146, 153] width 94 height 23
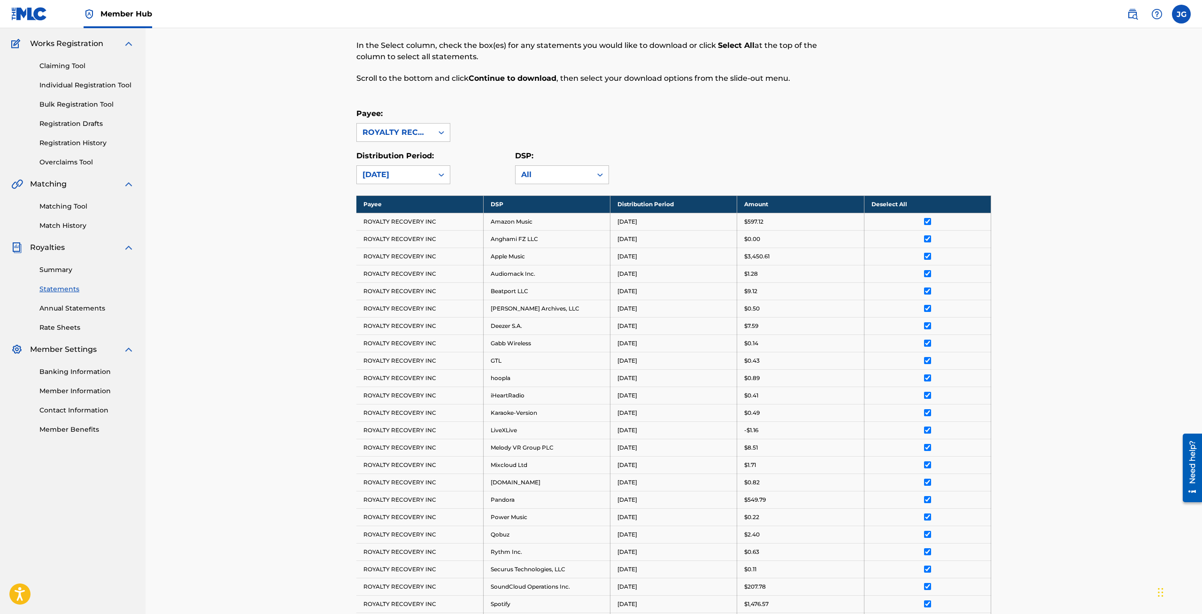
scroll to position [0, 0]
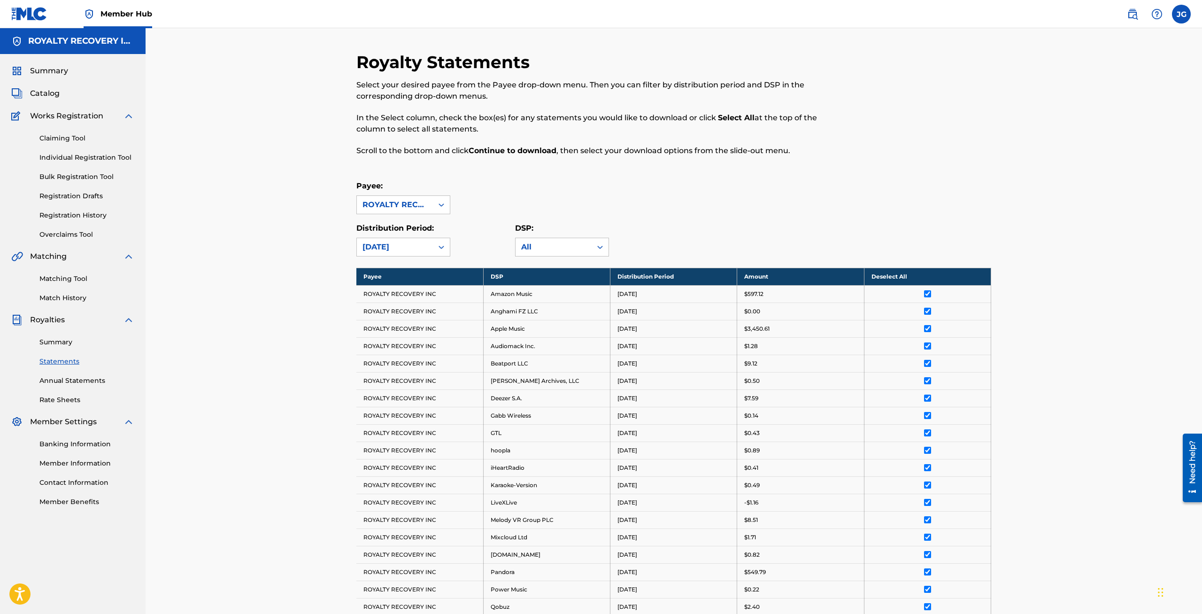
click at [839, 126] on p "In the Select column, check the box(es) for any statements you would like to do…" at bounding box center [600, 123] width 489 height 23
